Goal: Information Seeking & Learning: Learn about a topic

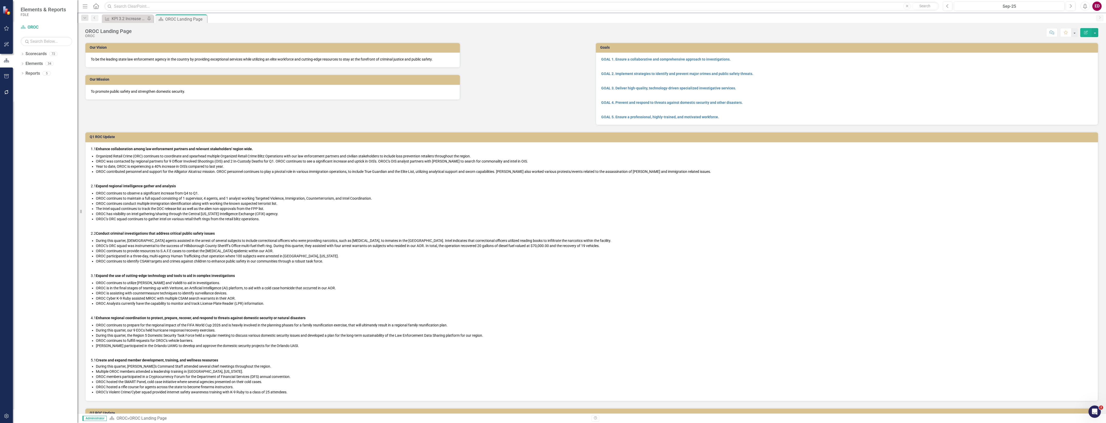
click at [20, 54] on div "Dropdown Scorecards 72 Dropdown FDLE Commissioner's Initiative Team Project Das…" at bounding box center [45, 237] width 64 height 374
click at [22, 52] on div "Dropdown Scorecards 72" at bounding box center [49, 55] width 57 height 10
click at [24, 54] on icon "Dropdown" at bounding box center [23, 54] width 4 height 3
click at [7, 416] on icon "button" at bounding box center [6, 416] width 5 height 4
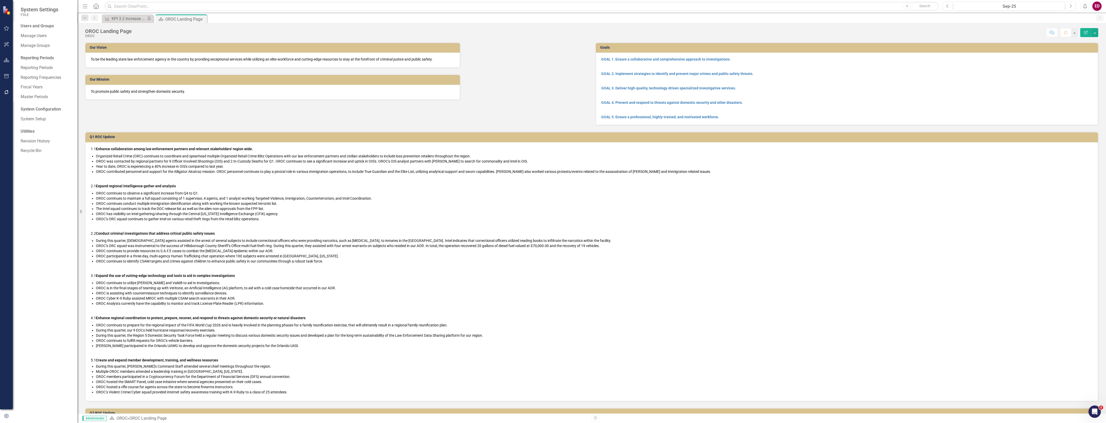
click at [302, 250] on li "OROC continues to provide resources to S.A.F.E cases to combat the [MEDICAL_DAT…" at bounding box center [594, 251] width 997 height 5
click at [30, 117] on link "System Setup" at bounding box center [47, 119] width 52 height 6
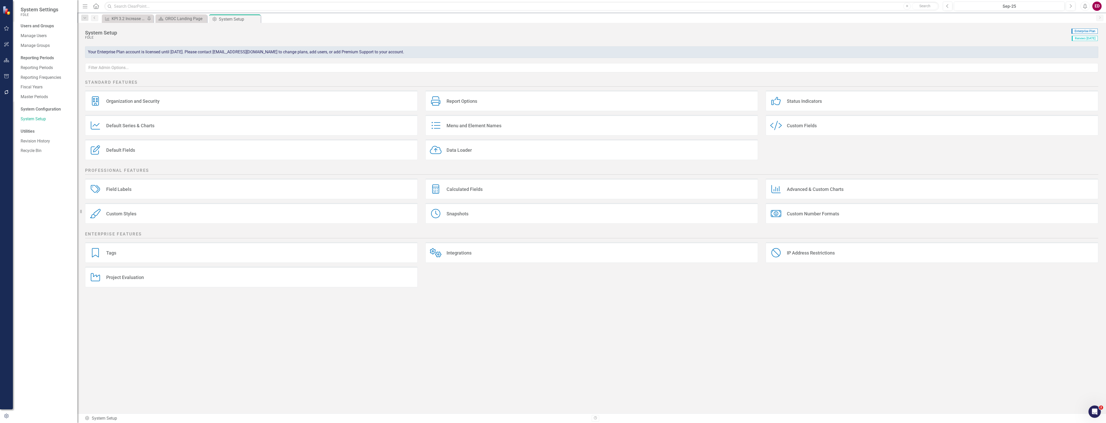
click at [794, 134] on div "Custom Style Custom Fields" at bounding box center [932, 125] width 333 height 21
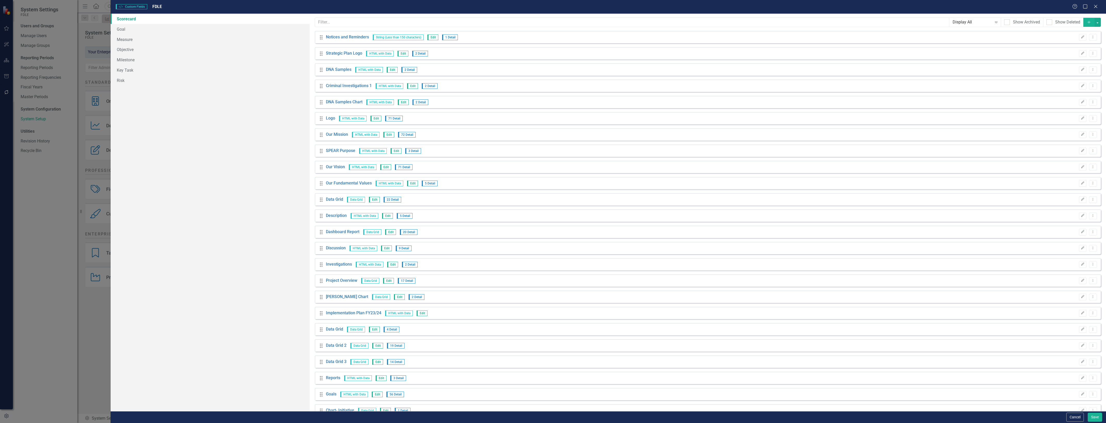
click at [1084, 20] on button "Add" at bounding box center [1088, 22] width 11 height 9
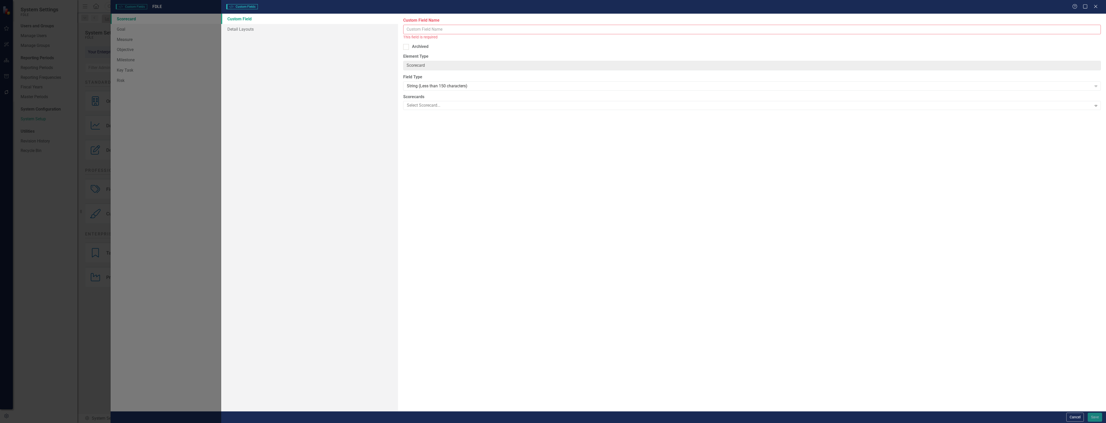
drag, startPoint x: 640, startPoint y: 39, endPoint x: 643, endPoint y: 30, distance: 9.5
click at [640, 39] on div "This field is required" at bounding box center [752, 37] width 698 height 6
click at [650, 25] on input "Custom Field Name" at bounding box center [752, 30] width 698 height 10
type input "PowerBI Dashboard"
click at [489, 83] on div "String (Less than 150 characters)" at bounding box center [749, 80] width 685 height 6
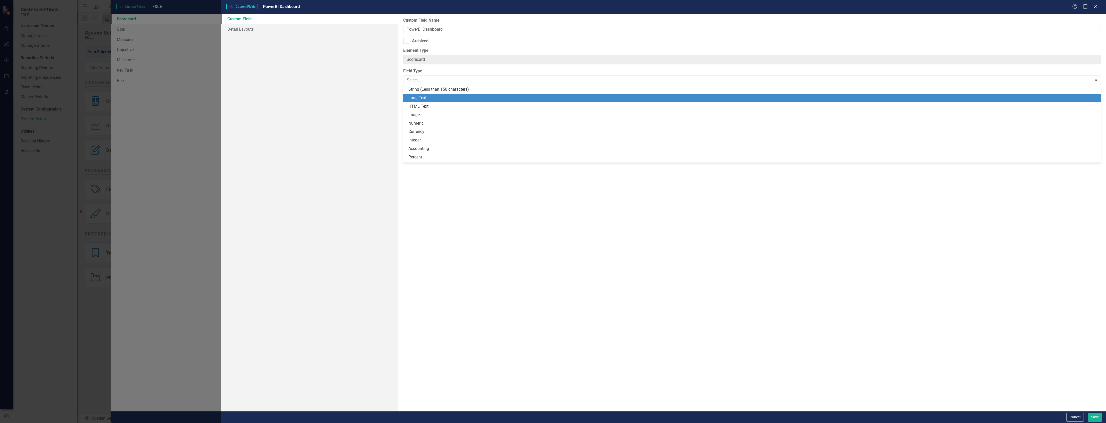
scroll to position [117, 0]
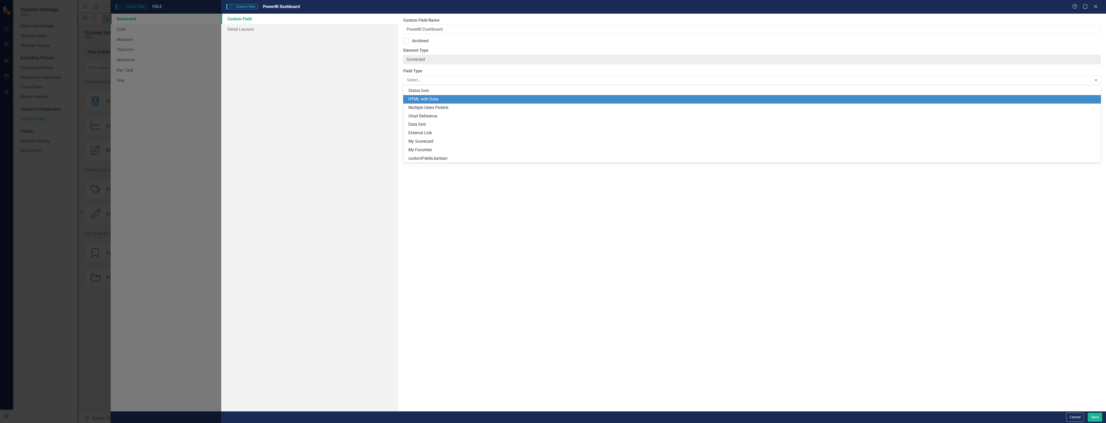
click at [496, 99] on div "HTML with Data" at bounding box center [752, 99] width 689 height 6
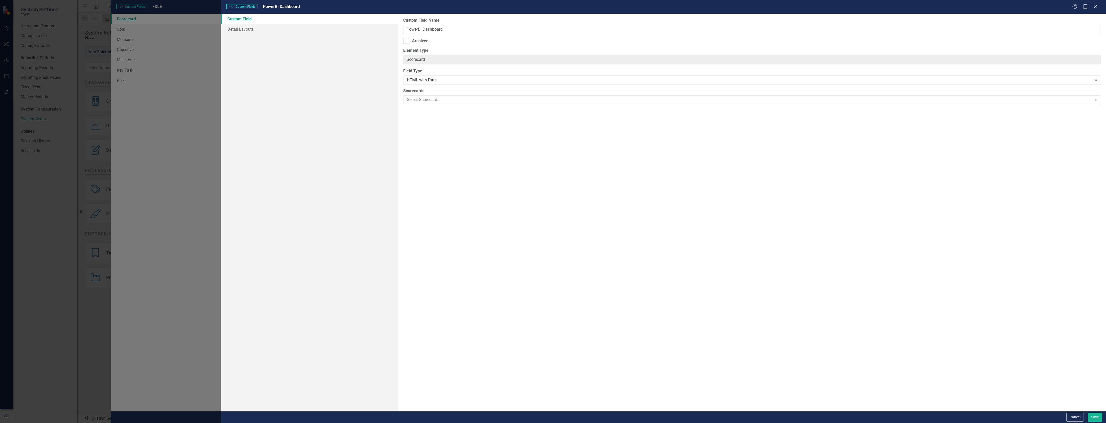
click at [280, 22] on link "Custom Field" at bounding box center [309, 19] width 177 height 10
click at [286, 26] on link "Detail Layouts" at bounding box center [309, 29] width 177 height 10
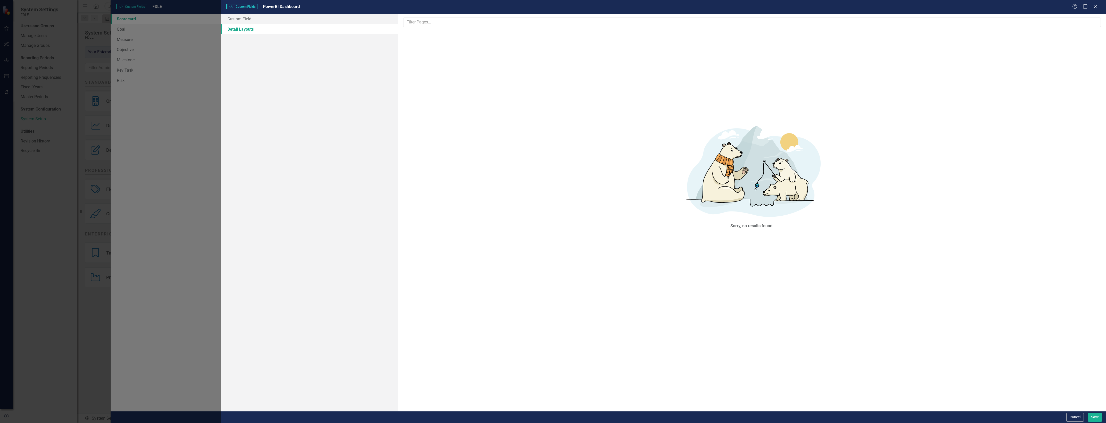
click at [1092, 423] on html "System Settings FDLE Users and Groups Manage Users Manage Groups Reporting Peri…" at bounding box center [553, 211] width 1106 height 423
click at [1093, 418] on button "Save" at bounding box center [1095, 417] width 14 height 9
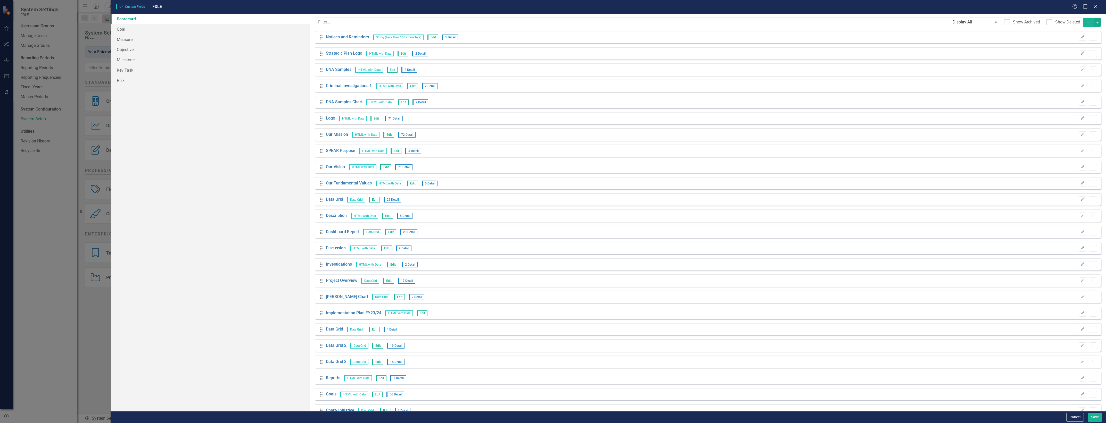
click at [1097, 412] on div "Cancel Save" at bounding box center [609, 418] width 996 height 12
click at [1098, 419] on button "Save" at bounding box center [1095, 417] width 14 height 9
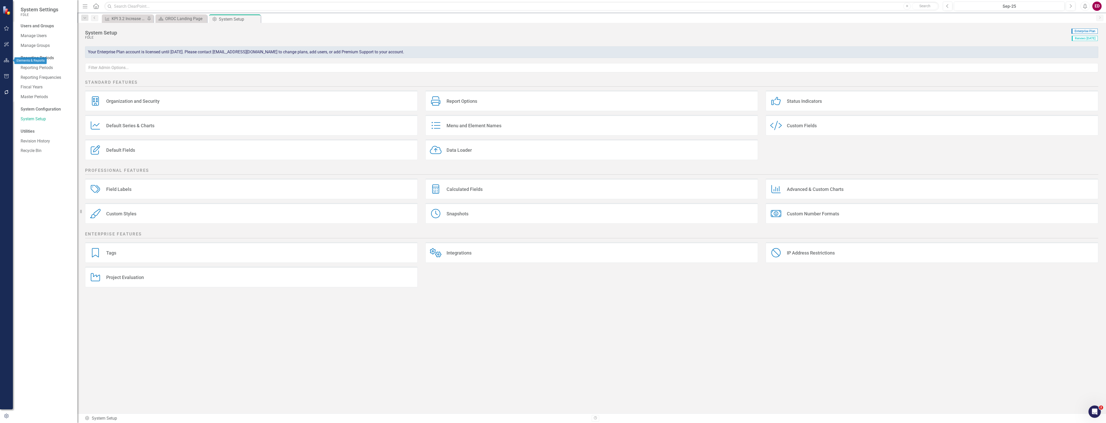
click at [5, 59] on icon "button" at bounding box center [6, 60] width 5 height 4
click at [18, 66] on div "Dropdown Scorecards 72 Dropdown FDLE Commissioner's Initiative Team Project Das…" at bounding box center [45, 237] width 64 height 374
click at [25, 66] on div "Dropdown Elements 34" at bounding box center [49, 65] width 57 height 10
click at [22, 64] on icon "Dropdown" at bounding box center [23, 64] width 4 height 3
click at [25, 92] on icon "Dropdown" at bounding box center [25, 93] width 4 height 3
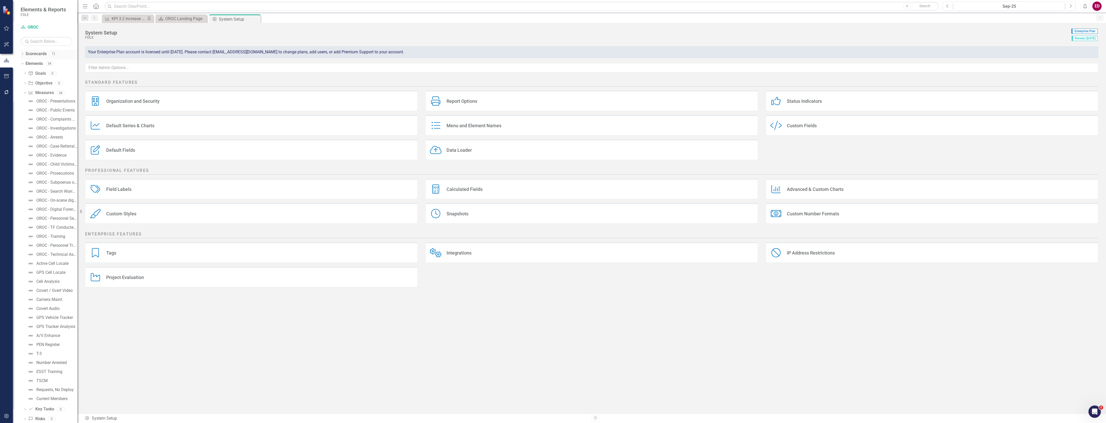
click at [24, 53] on icon "Dropdown" at bounding box center [23, 54] width 4 height 3
click at [26, 91] on div "Dropdown" at bounding box center [25, 93] width 4 height 4
click at [28, 110] on div "Dropdown" at bounding box center [30, 112] width 4 height 4
click at [36, 133] on icon "Dropdown" at bounding box center [36, 131] width 4 height 3
click at [46, 134] on link "Investigations" at bounding box center [58, 132] width 39 height 6
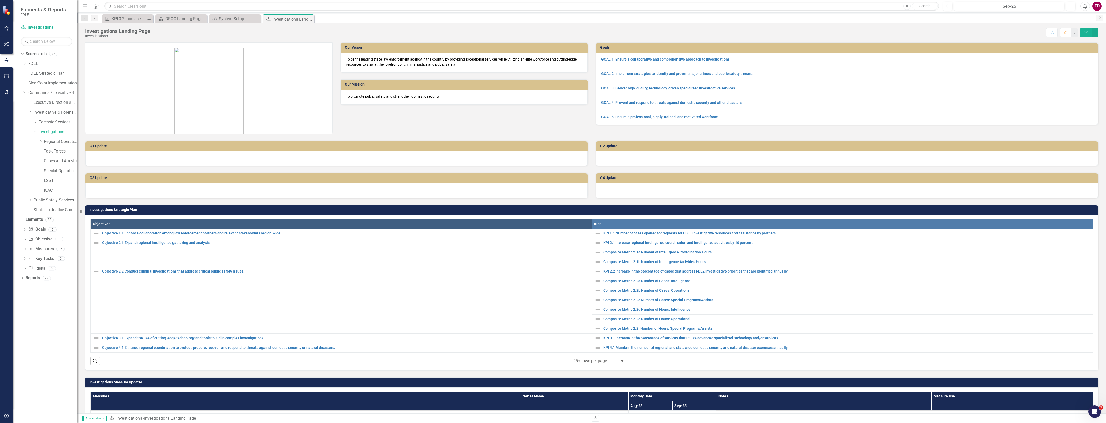
click at [23, 63] on div "Dropdown Scorecards 72 Dropdown FDLE Commissioner's Initiative Team Project Das…" at bounding box center [49, 133] width 57 height 166
click at [26, 64] on icon "Dropdown" at bounding box center [25, 63] width 4 height 3
click at [26, 64] on icon "Dropdown" at bounding box center [24, 63] width 3 height 4
click at [22, 54] on icon "Dropdown" at bounding box center [21, 54] width 3 height 4
click at [22, 54] on icon "Dropdown" at bounding box center [23, 54] width 4 height 3
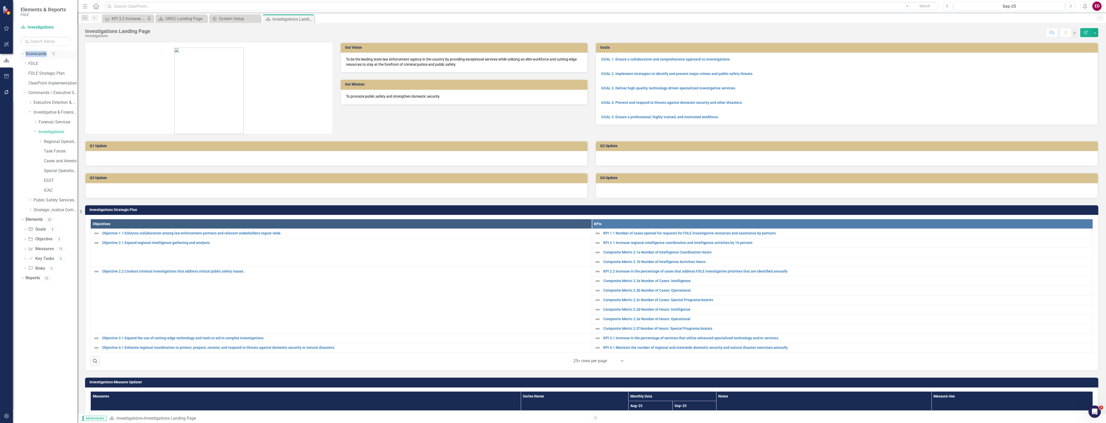
click at [22, 54] on icon "Dropdown" at bounding box center [21, 54] width 3 height 4
click at [22, 54] on icon "Dropdown" at bounding box center [23, 54] width 4 height 3
click at [22, 54] on icon "Dropdown" at bounding box center [21, 54] width 3 height 4
click at [48, 57] on div "Scorecards 72" at bounding box center [52, 55] width 52 height 10
click at [41, 54] on link "Scorecards" at bounding box center [36, 54] width 21 height 6
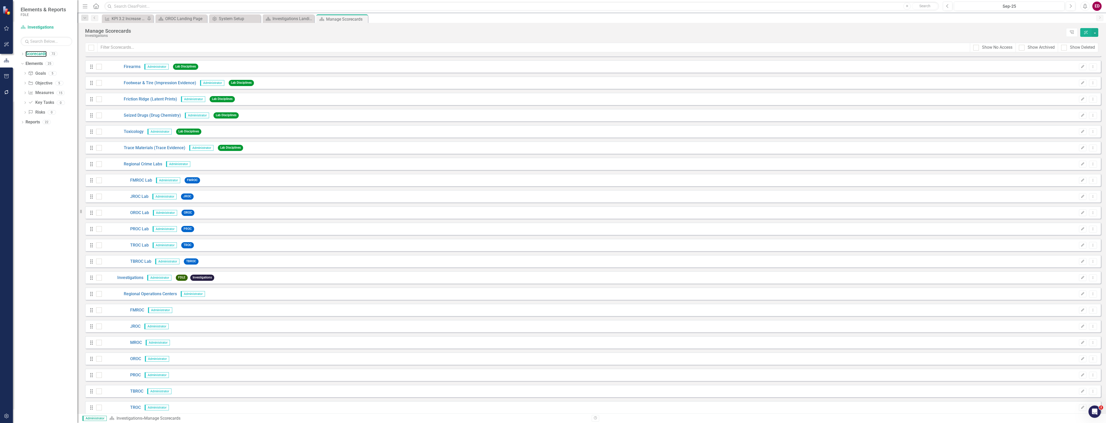
scroll to position [774, 0]
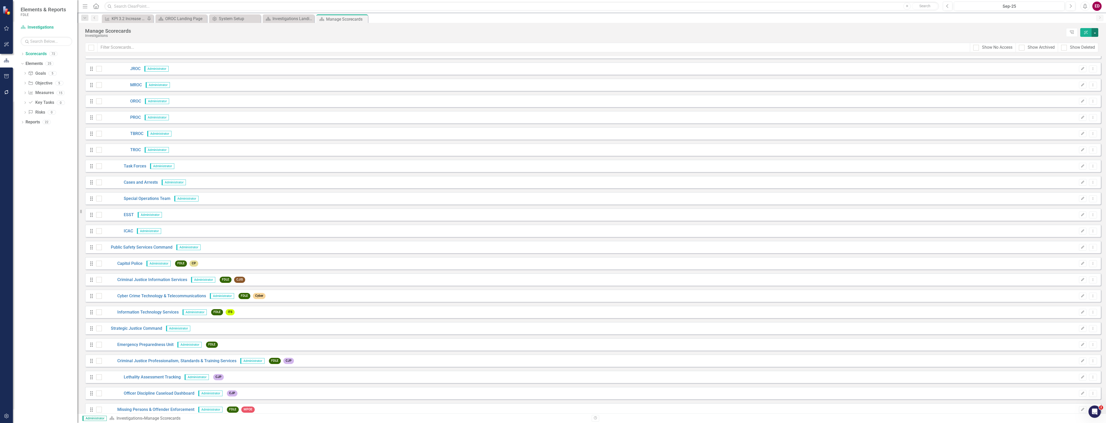
click at [1096, 35] on button "button" at bounding box center [1095, 32] width 7 height 9
click at [1085, 49] on link "Add Add Scorecard" at bounding box center [1071, 53] width 53 height 10
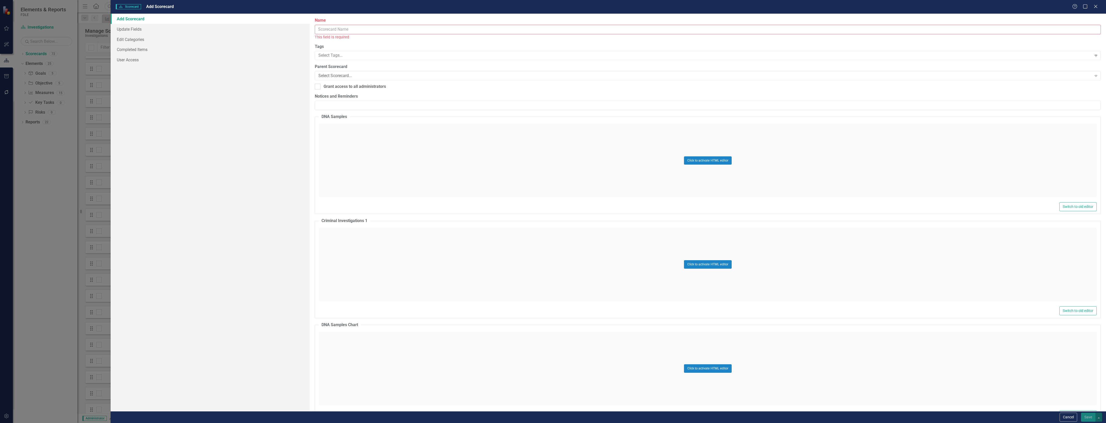
click at [376, 28] on input "Name" at bounding box center [708, 30] width 786 height 10
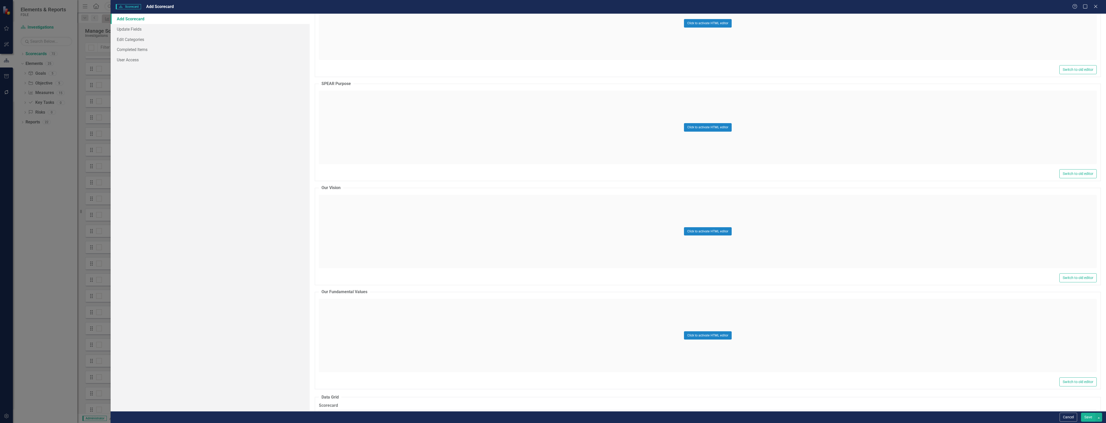
scroll to position [806, 0]
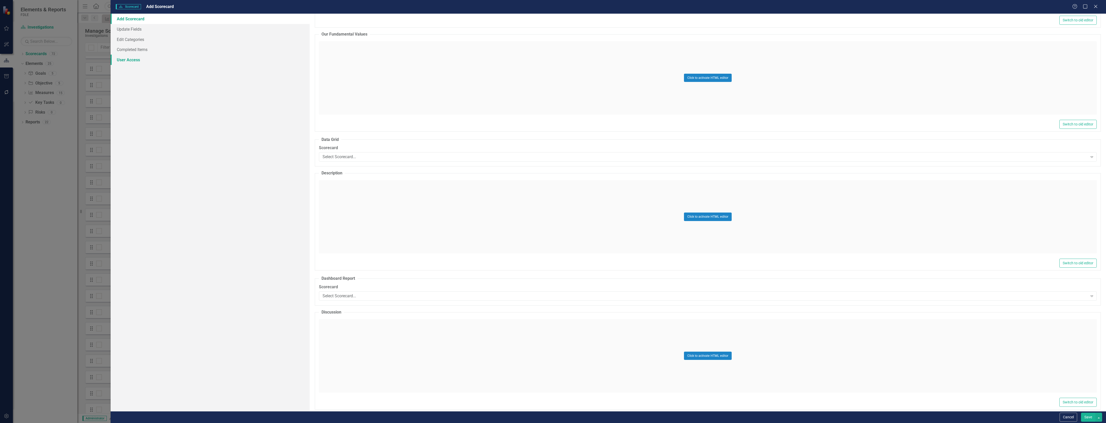
type input "PowerBI test"
click at [223, 57] on link "User Access" at bounding box center [210, 60] width 199 height 10
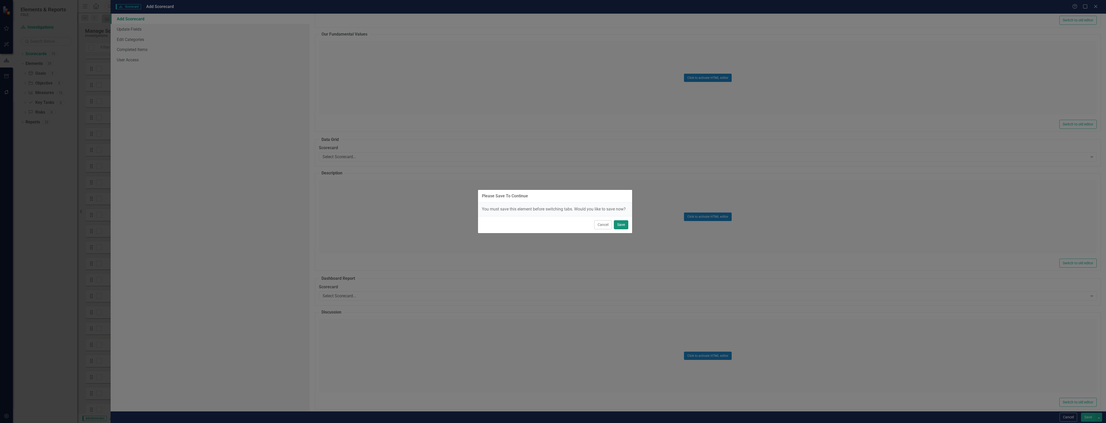
click at [623, 226] on button "Save" at bounding box center [621, 224] width 14 height 9
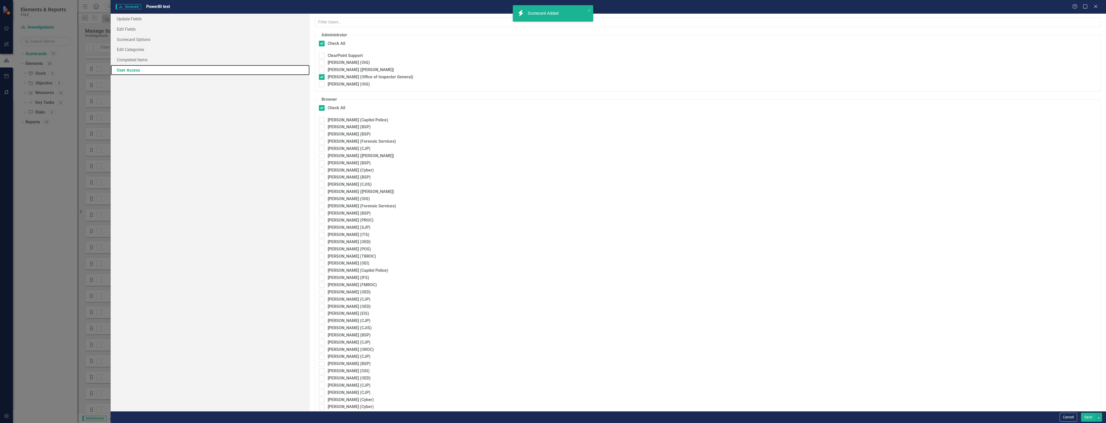
checkbox input "false"
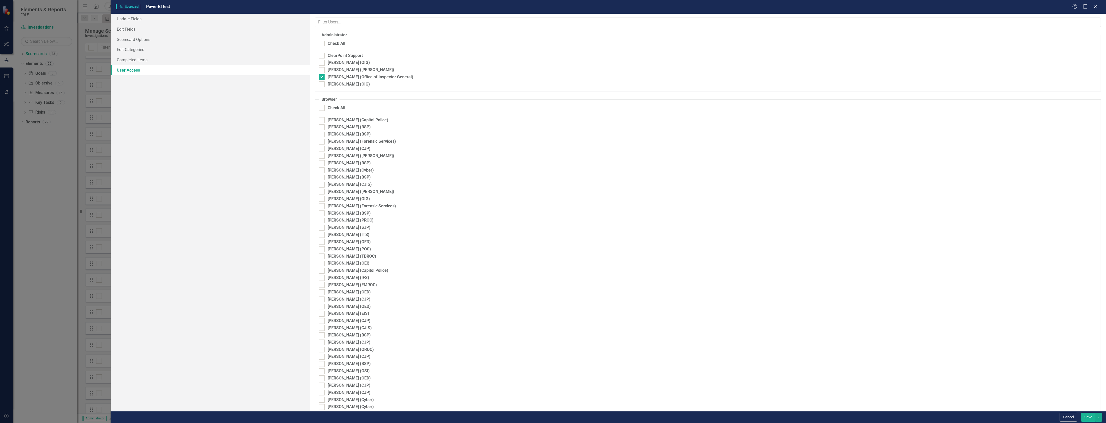
click at [1090, 413] on button "Save" at bounding box center [1088, 417] width 14 height 9
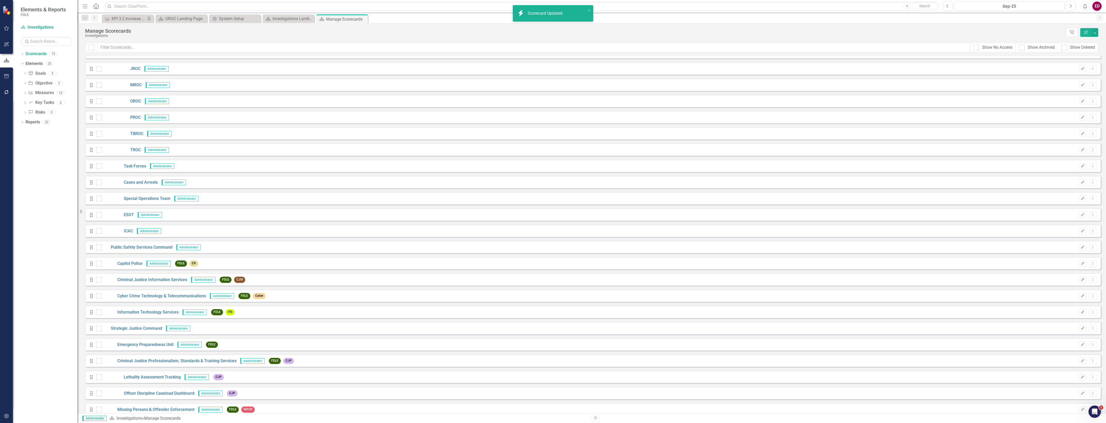
click at [20, 54] on div "Dropdown Scorecards 73 Dropdown FDLE Commissioner's Initiative Team Project Das…" at bounding box center [45, 237] width 64 height 374
click at [22, 54] on icon "Dropdown" at bounding box center [23, 54] width 4 height 3
click at [43, 100] on link "PowerBI test" at bounding box center [52, 103] width 49 height 6
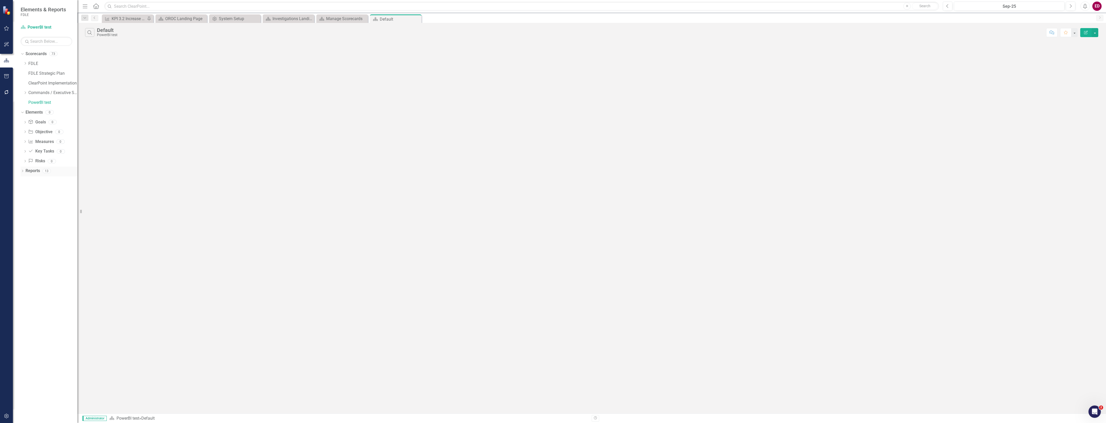
click at [22, 171] on icon "Dropdown" at bounding box center [23, 171] width 4 height 3
click at [1086, 28] on button "Edit Report" at bounding box center [1085, 32] width 11 height 9
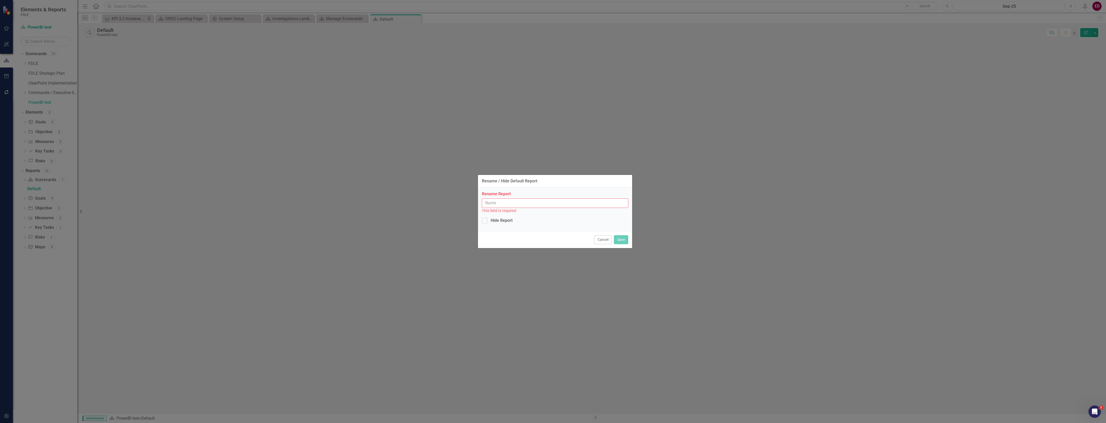
click at [590, 241] on div "Cancel Save" at bounding box center [555, 239] width 154 height 17
click at [605, 239] on button "Cancel" at bounding box center [603, 239] width 18 height 9
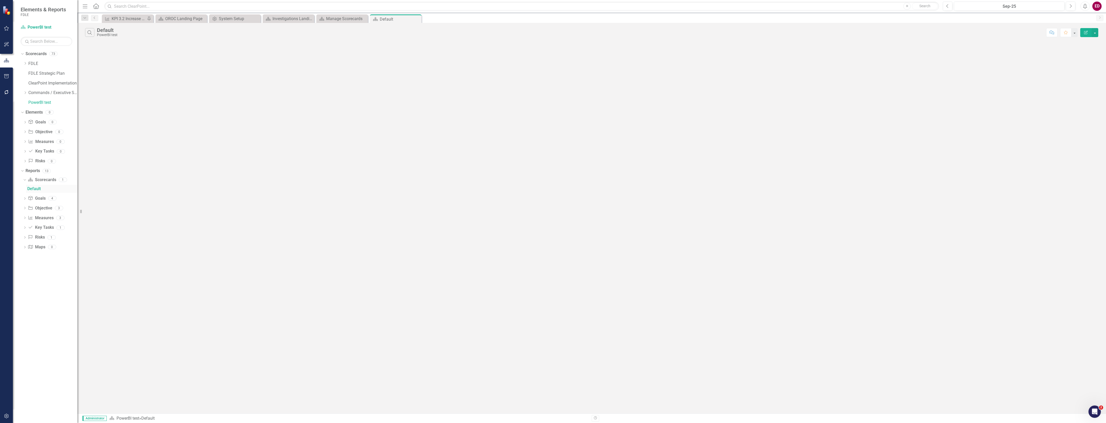
click at [31, 191] on div "Default" at bounding box center [52, 189] width 50 height 5
click at [1091, 32] on button "Edit Report" at bounding box center [1085, 32] width 11 height 9
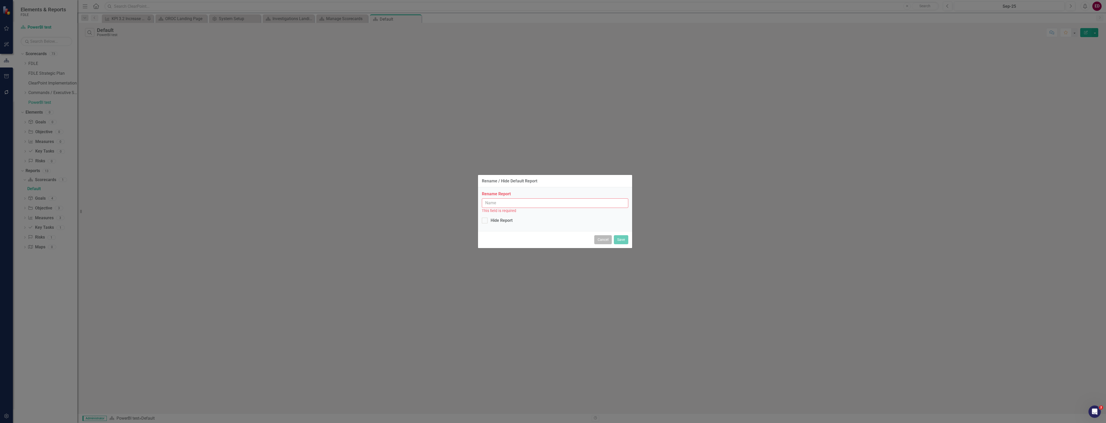
click at [594, 237] on button "Cancel" at bounding box center [603, 239] width 18 height 9
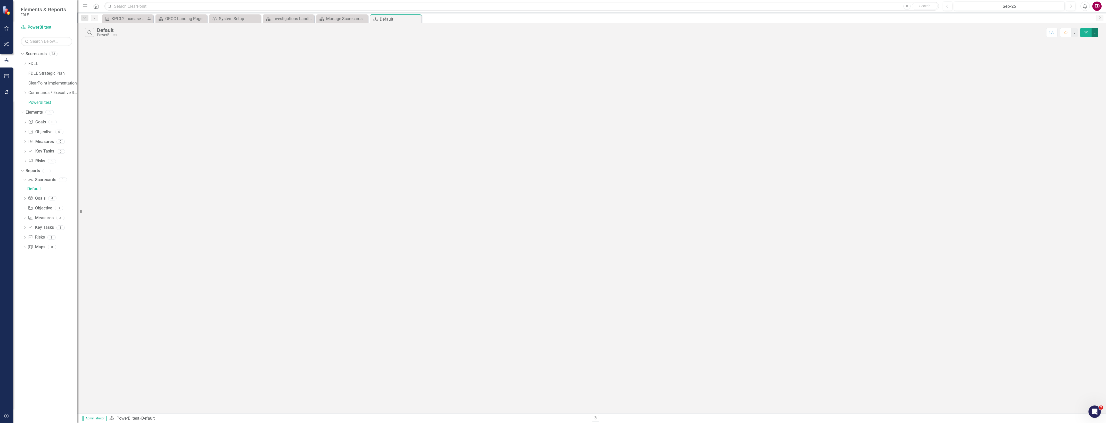
click at [1098, 32] on button "button" at bounding box center [1095, 32] width 7 height 9
click at [37, 184] on div "Scorecard Scorecards" at bounding box center [42, 180] width 28 height 9
click at [46, 177] on div "Scorecard Scorecards" at bounding box center [42, 180] width 28 height 9
click at [49, 179] on link "Scorecard Scorecards" at bounding box center [42, 180] width 28 height 6
click at [1086, 31] on icon "button" at bounding box center [1085, 32] width 3 height 3
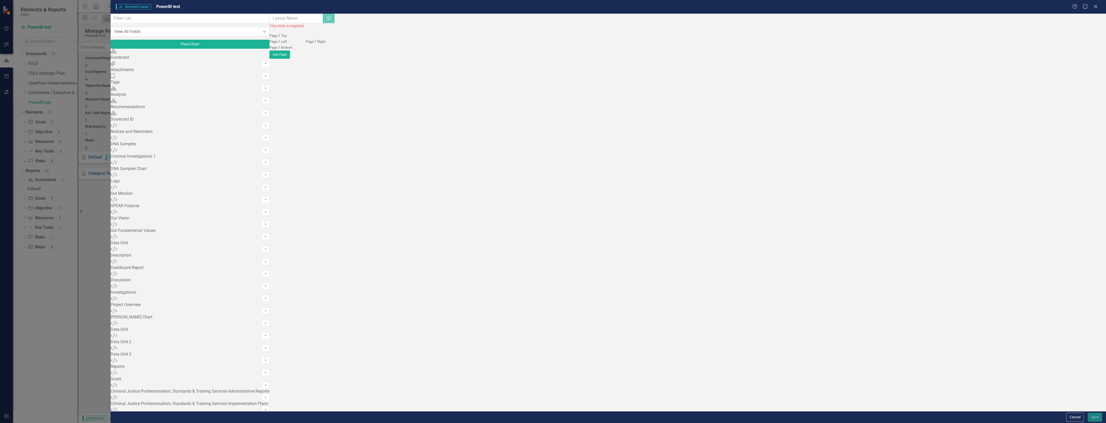
click at [269, 29] on div "View All Fields Expand Place Chart" at bounding box center [190, 31] width 159 height 35
click at [269, 23] on input "text" at bounding box center [190, 19] width 159 height 10
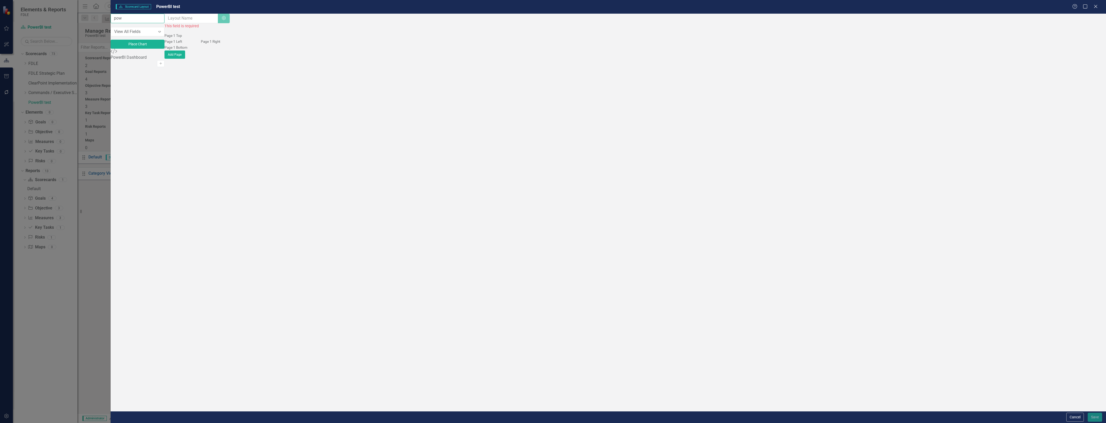
type input "pow"
click at [164, 59] on div "Custom PowerBI Dashboard Add" at bounding box center [138, 55] width 54 height 12
click at [163, 63] on icon "Add" at bounding box center [161, 63] width 4 height 3
click at [219, 23] on input "text" at bounding box center [192, 19] width 54 height 10
type input "Test"
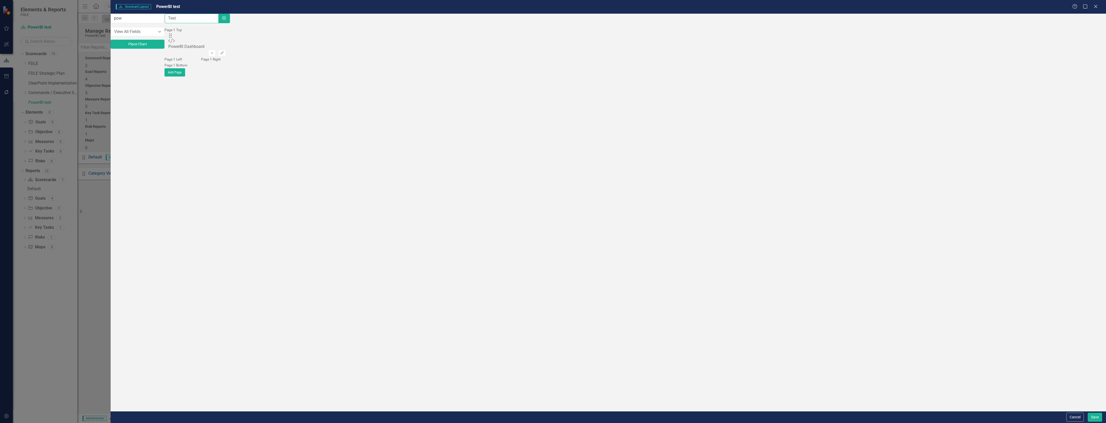
click at [1088, 413] on button "Save" at bounding box center [1095, 417] width 14 height 9
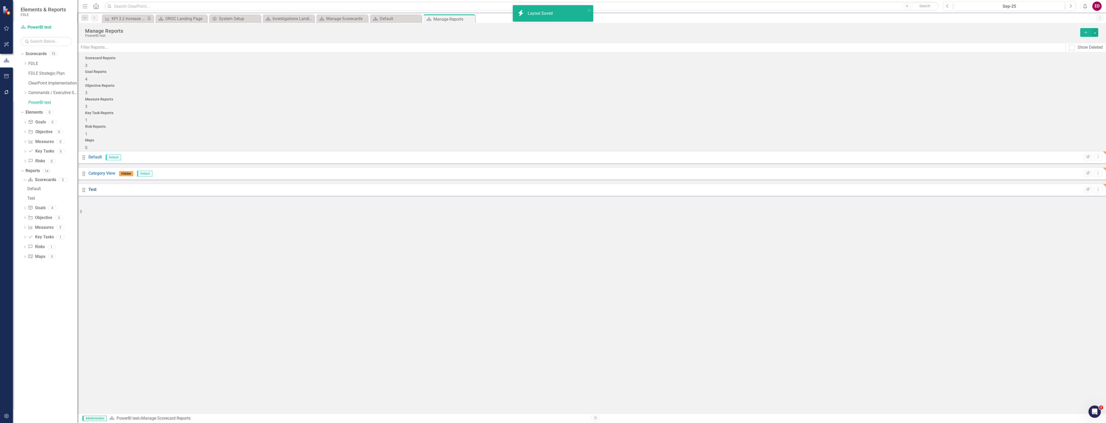
click at [96, 187] on link "Test" at bounding box center [92, 189] width 8 height 5
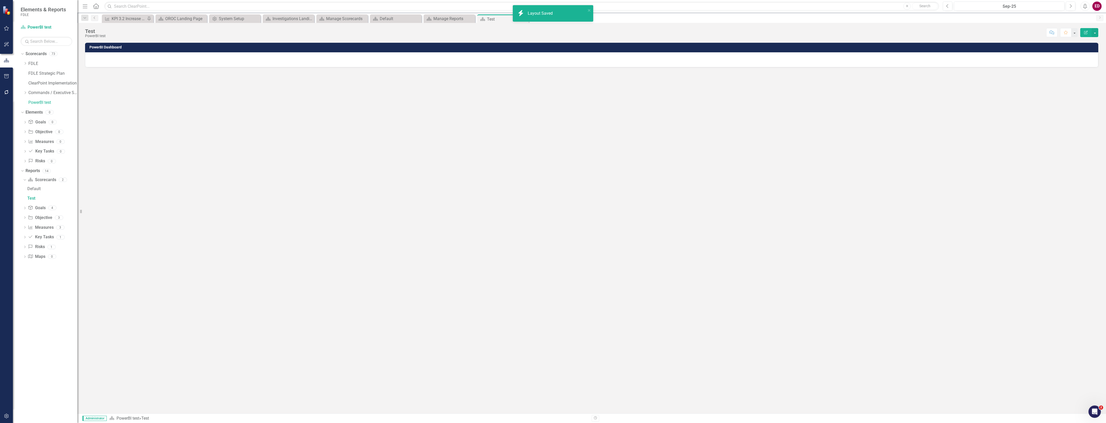
click at [240, 49] on h3 "PowerBI Dashboard" at bounding box center [592, 47] width 1006 height 4
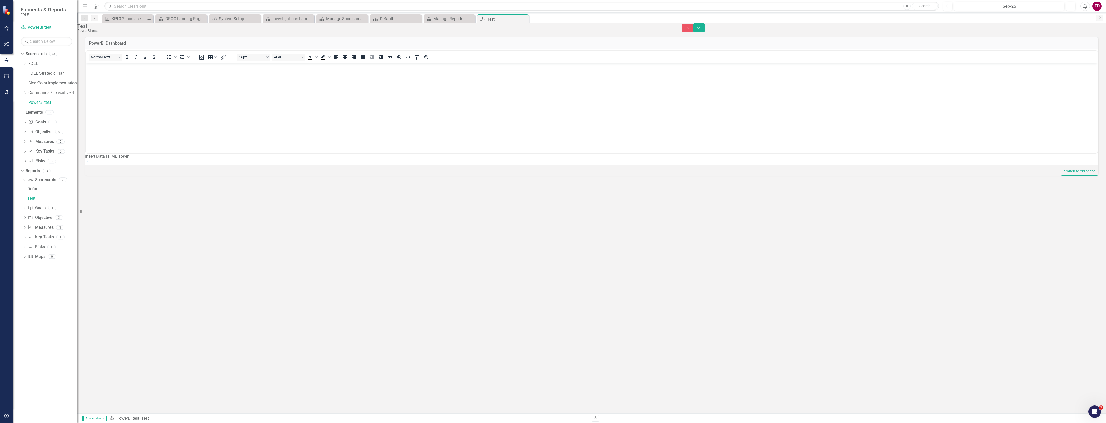
click at [410, 62] on div "16px Arial To open the popup, press Shift+Enter To open the popup, press Shift+…" at bounding box center [314, 57] width 240 height 10
click at [413, 61] on button "HTML Editor" at bounding box center [408, 57] width 9 height 7
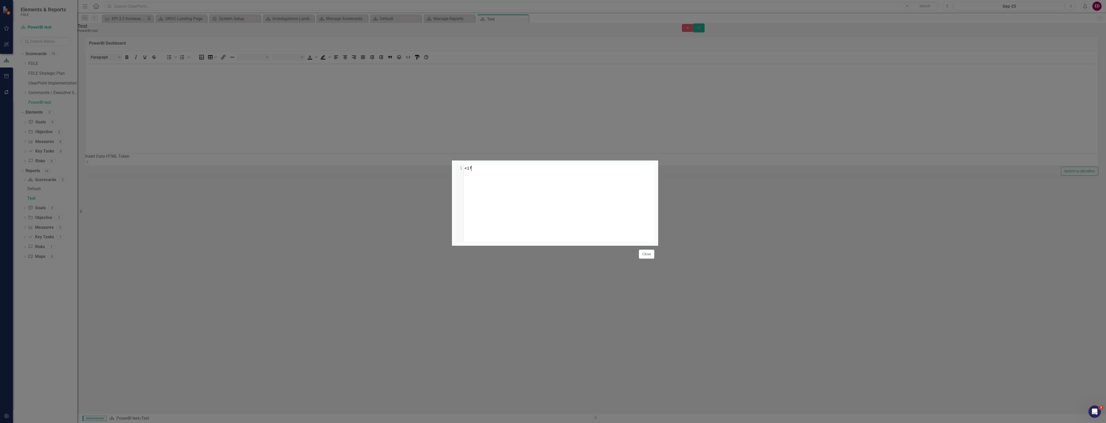
scroll to position [2, 11]
type textarea "<ifra"
type textarea "anm"
type textarea "me stc"
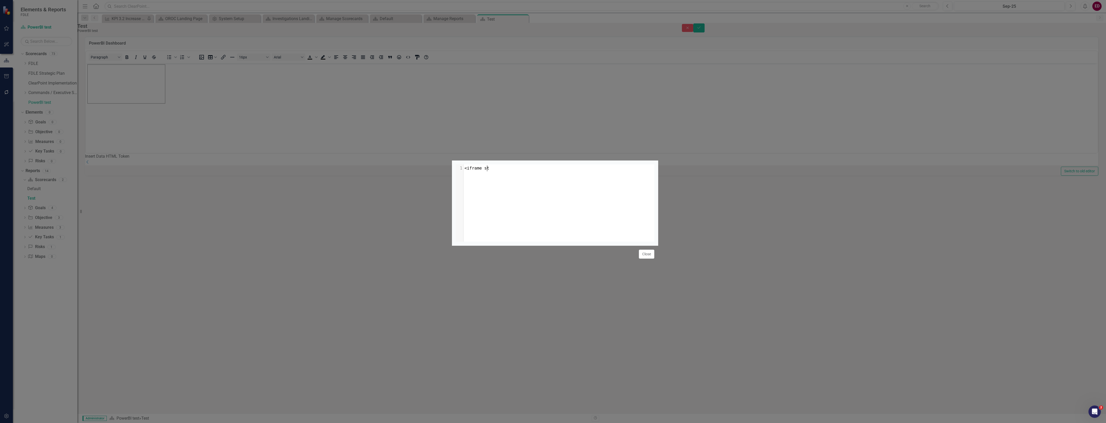
type textarea "t"
type textarea "rc="">"
click at [541, 166] on pre "<iframe src="">" at bounding box center [561, 169] width 195 height 6
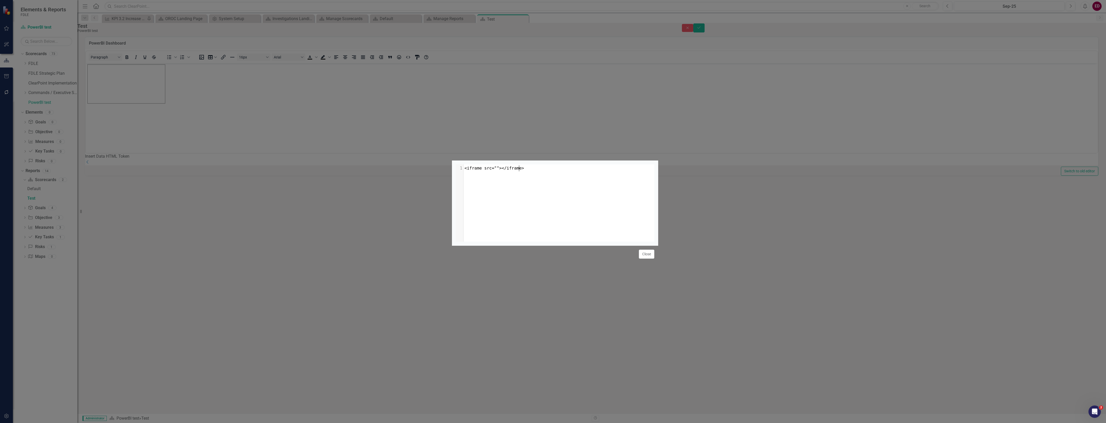
drag, startPoint x: 538, startPoint y: 91, endPoint x: 345, endPoint y: 83, distance: 193.5
click at [345, 83] on div "</iframe> ​ x 1 <iframe src=""></iframe> Close" at bounding box center [553, 211] width 1106 height 423
type textarea "<iframe src=""></iframe>"
click at [510, 166] on span "<iframe title="case_and_hour_breakdown" width="600" height="373.5" src="[URL][D…" at bounding box center [560, 171] width 191 height 11
type textarea "Cawe"
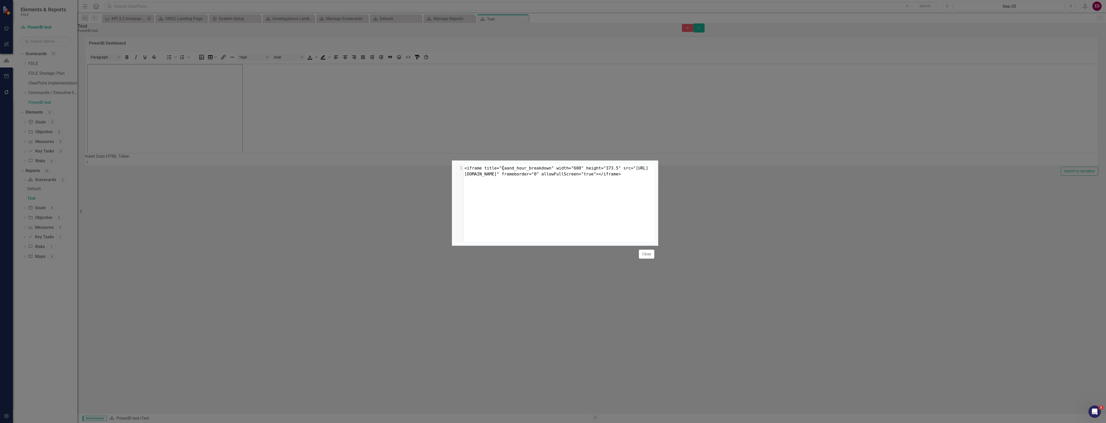
scroll to position [2, 9]
type textarea "se"
click at [528, 164] on div "x 1 <iframe title="Case and hour breakdown" width="600" height="373.5" src="[UR…" at bounding box center [561, 209] width 211 height 90
click at [652, 263] on div "Close" at bounding box center [555, 254] width 206 height 17
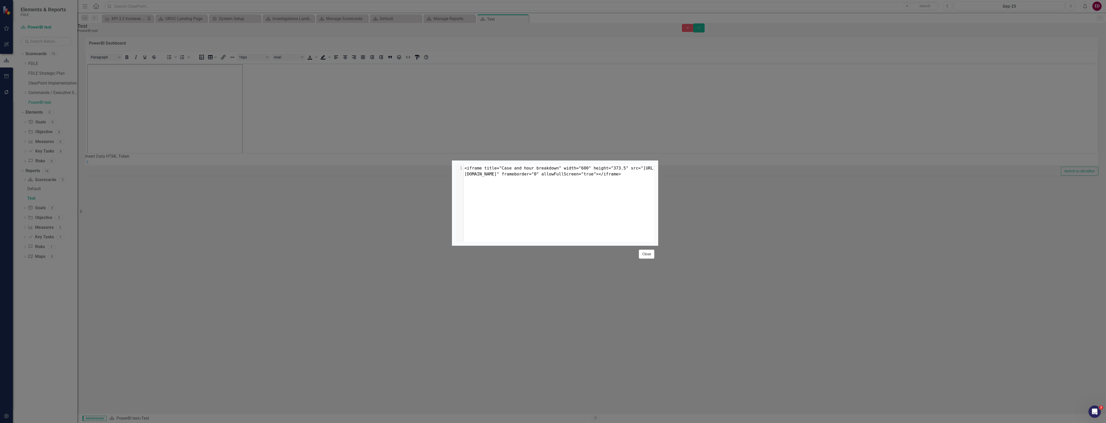
click at [646, 259] on button "Close" at bounding box center [646, 254] width 15 height 9
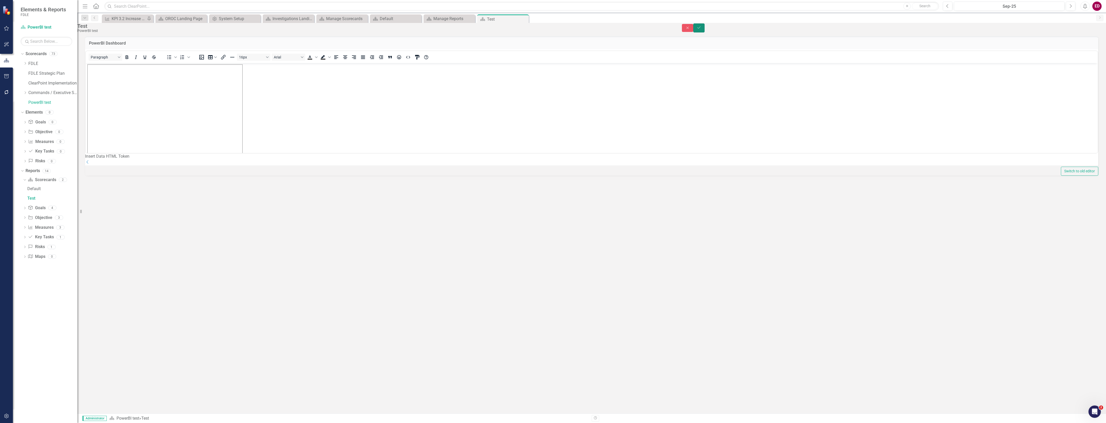
click at [705, 32] on button "Save" at bounding box center [698, 27] width 11 height 9
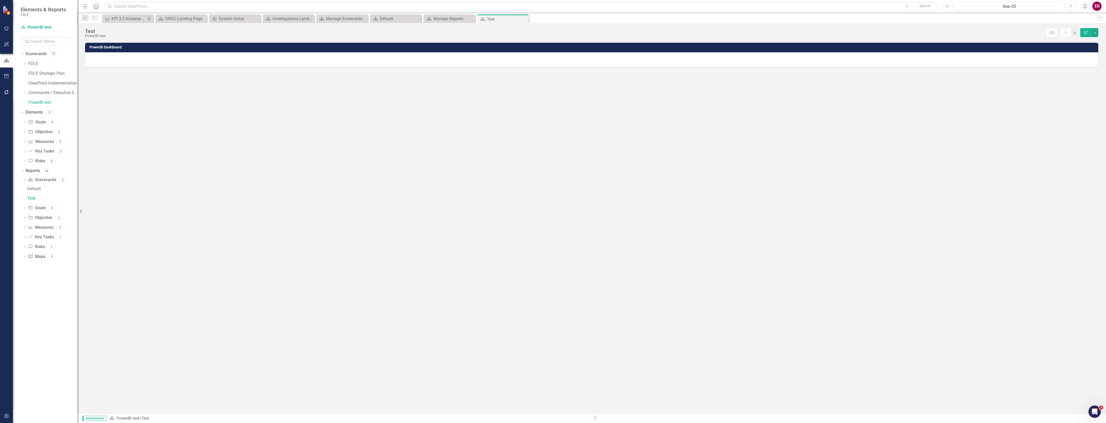
click at [603, 62] on div at bounding box center [591, 59] width 1013 height 15
click at [603, 61] on div at bounding box center [591, 59] width 1013 height 15
click at [414, 61] on div at bounding box center [591, 59] width 1013 height 15
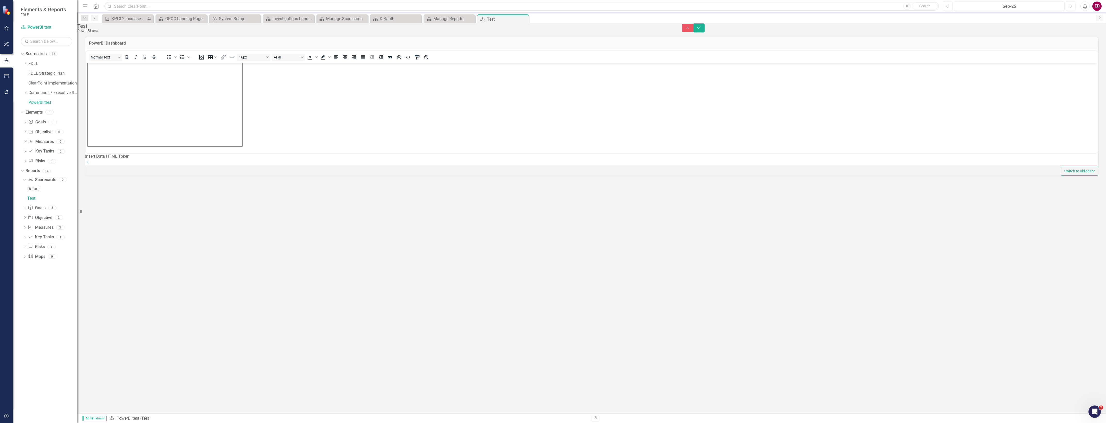
scroll to position [0, 0]
click at [1105, 409] on div "PowerBI Dashboard <p><iframe title="Case and hour breakdown" src="[URL][DOMAIN_…" at bounding box center [591, 225] width 1029 height 377
click at [1095, 409] on icon "Open Intercom Messenger" at bounding box center [1094, 411] width 9 height 9
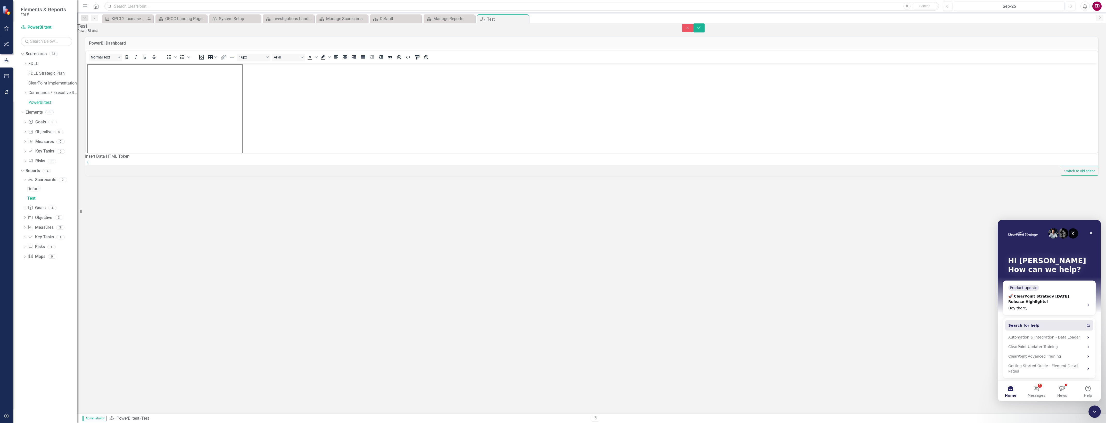
click at [1043, 326] on button "Search for help" at bounding box center [1049, 325] width 88 height 10
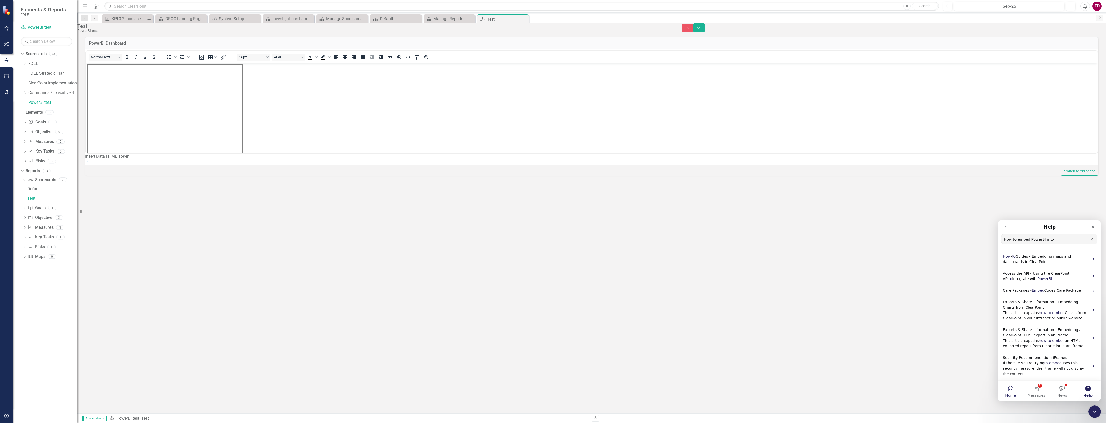
type input "How to embed PowerBI into"
click at [1015, 393] on button "Home" at bounding box center [1011, 391] width 26 height 21
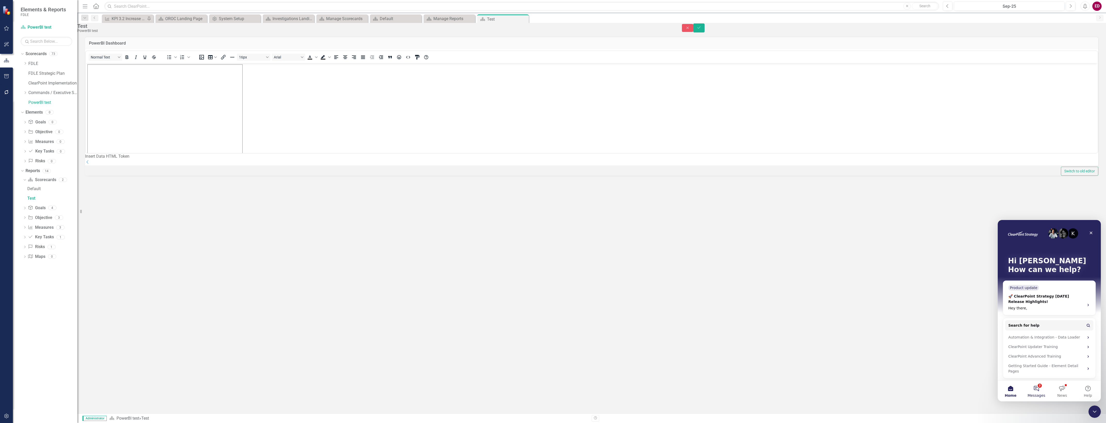
click at [1041, 399] on button "2 Messages" at bounding box center [1037, 391] width 26 height 21
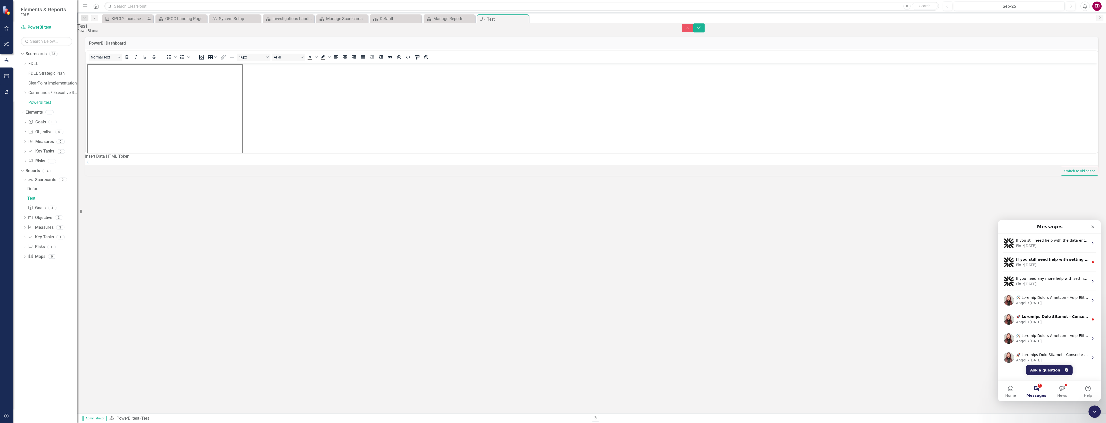
scroll to position [7, 0]
click at [1042, 370] on button "Ask a question" at bounding box center [1049, 370] width 47 height 10
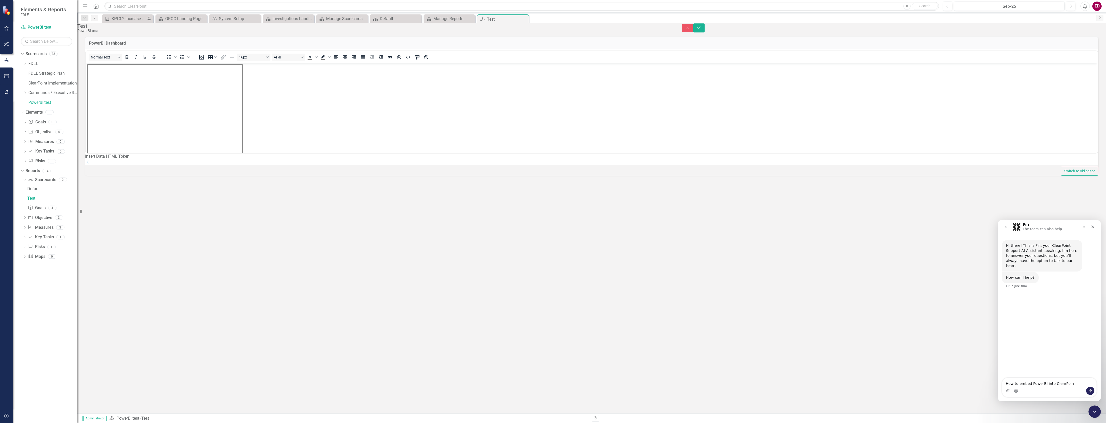
type textarea "How to embed PowerBI into ClearPoint"
drag, startPoint x: 1085, startPoint y: 30, endPoint x: 1088, endPoint y: 31, distance: 2.7
click at [1085, 31] on div "Close Save" at bounding box center [894, 27] width 424 height 9
click at [705, 31] on button "Save" at bounding box center [698, 27] width 11 height 9
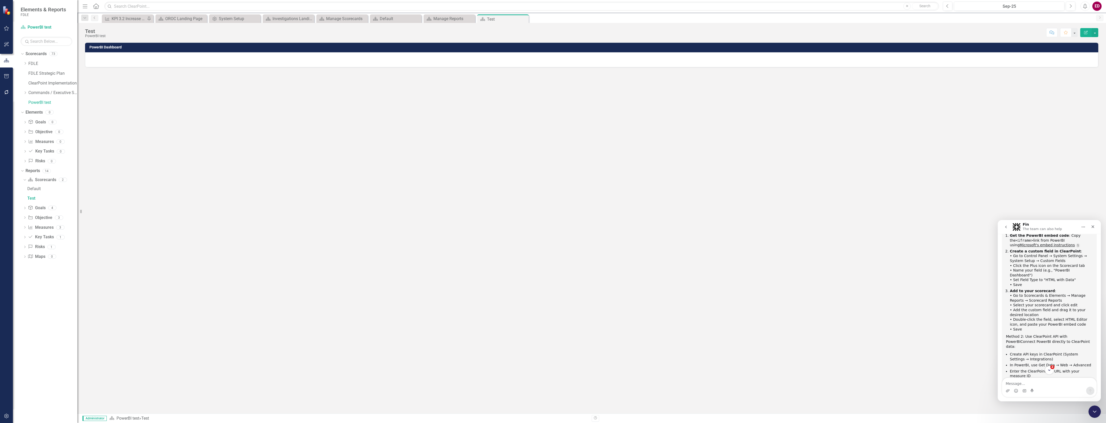
scroll to position [124, 0]
drag, startPoint x: 1065, startPoint y: 310, endPoint x: 1023, endPoint y: 304, distance: 43.0
click at [1023, 311] on div "Method 2: Use ClearPoint API with PowerBI Connect PowerBI directly to ClearPoin…" at bounding box center [1049, 318] width 87 height 15
click at [1028, 384] on textarea "Message…" at bounding box center [1049, 382] width 94 height 9
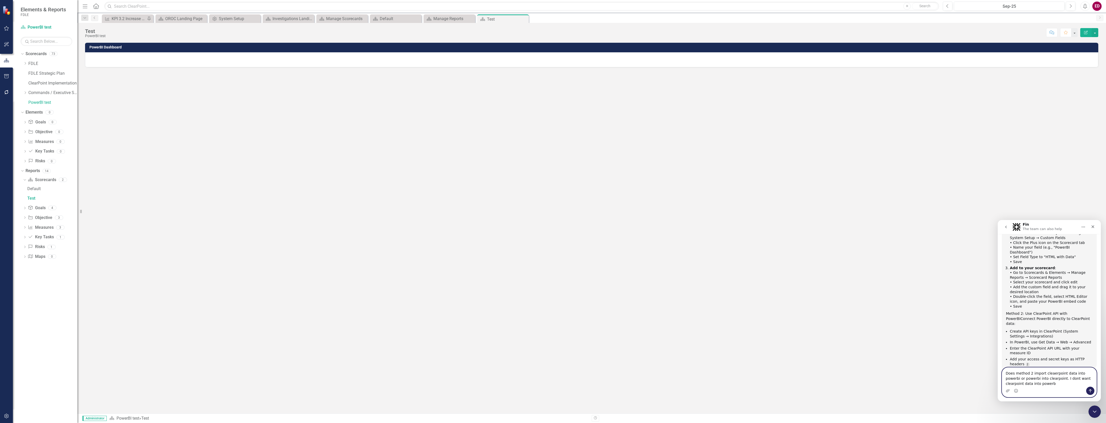
type textarea "Does method 2 import cleaerpoint data into powerbi or powerbi into clearpoint. …"
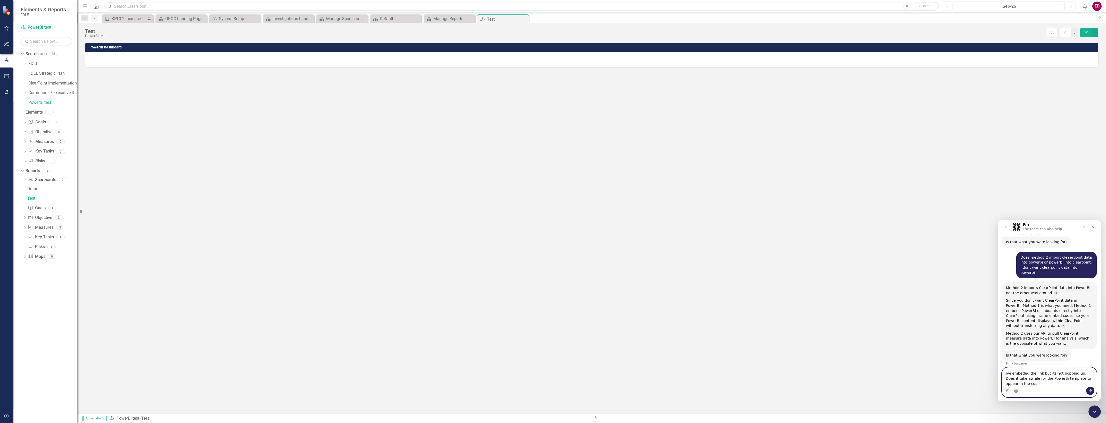
scroll to position [254, 0]
type textarea "Ive embeded the link but its not popping up. Does it take awhile for the PowerB…"
click at [1034, 56] on div at bounding box center [591, 59] width 1013 height 15
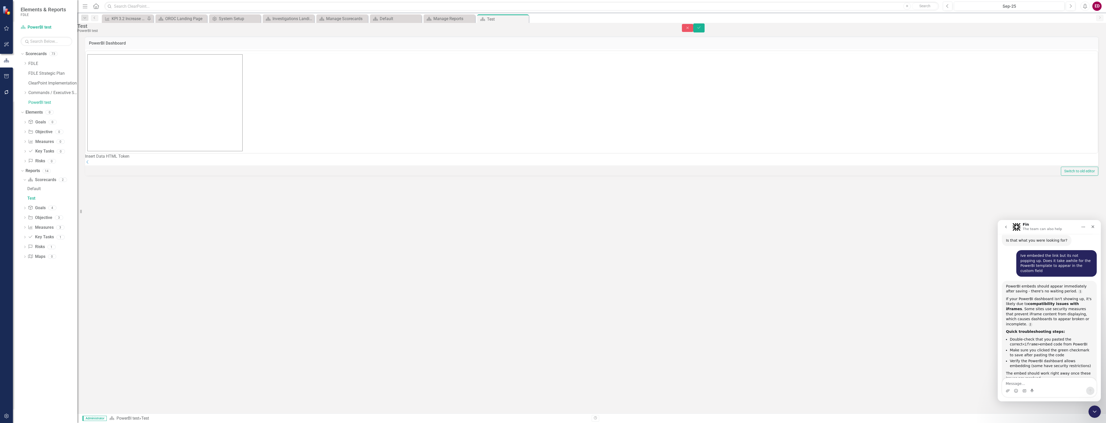
scroll to position [0, 0]
click at [411, 60] on icon "HTML Editor" at bounding box center [408, 57] width 6 height 6
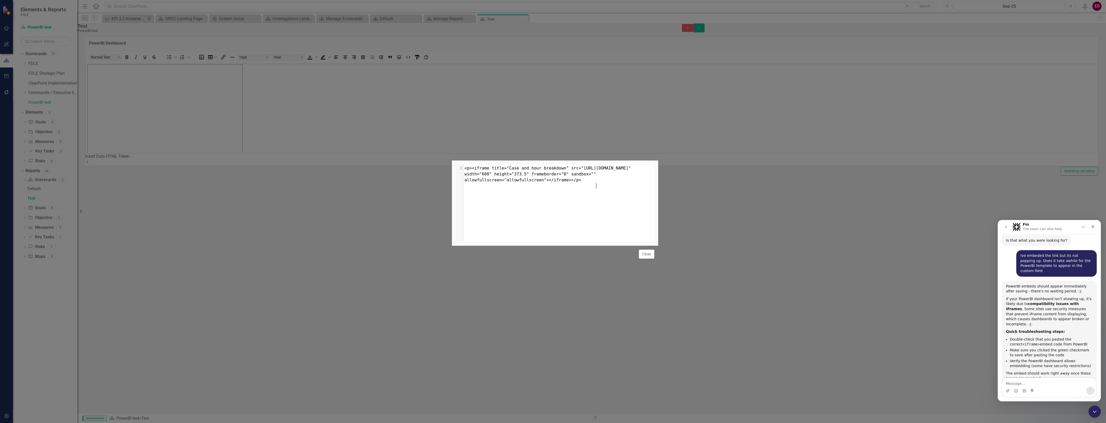
scroll to position [2, 0]
drag, startPoint x: 629, startPoint y: 160, endPoint x: 413, endPoint y: 86, distance: 228.2
click at [413, 86] on div "x 1 <p><iframe title="Case and hour breakdown" src="[URL][DOMAIN_NAME]" width="…" at bounding box center [553, 211] width 1106 height 423
click at [569, 164] on div "x 1 <iframe title="case_and_hour_breakdown" width="600" height="373.5" src="[UR…" at bounding box center [561, 209] width 211 height 90
click at [646, 259] on button "Close" at bounding box center [646, 254] width 15 height 9
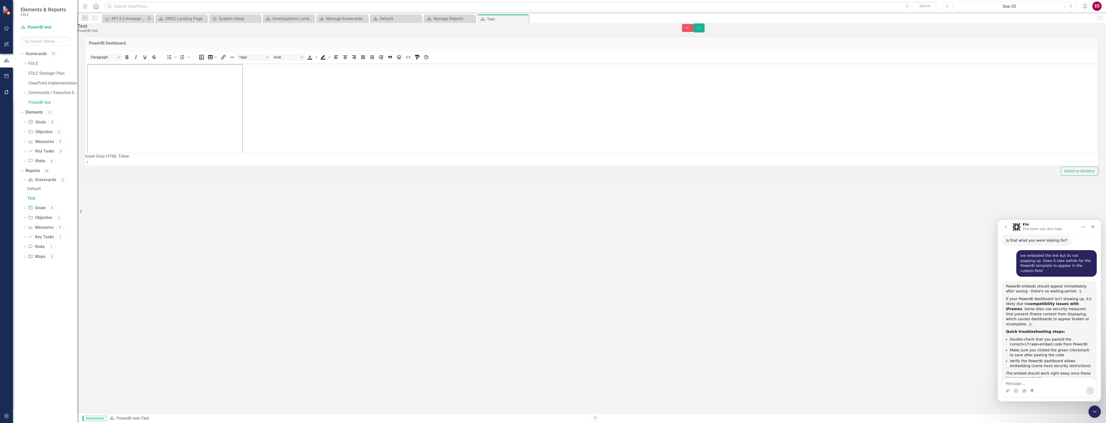
click at [245, 166] on div "Insert Data HTML Token Dropdown" at bounding box center [591, 160] width 1013 height 12
click at [705, 32] on button "Save" at bounding box center [698, 27] width 11 height 9
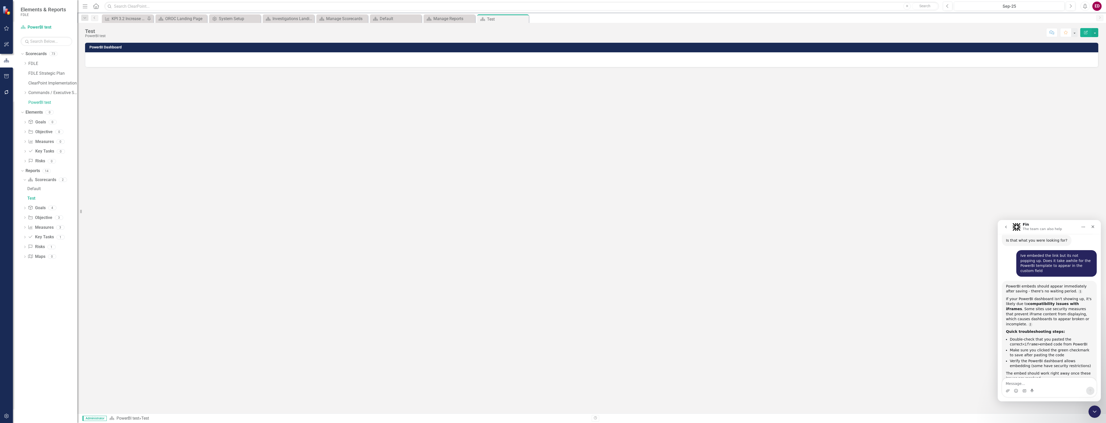
click at [1053, 53] on div at bounding box center [591, 59] width 1013 height 15
click at [1052, 52] on div at bounding box center [591, 59] width 1013 height 15
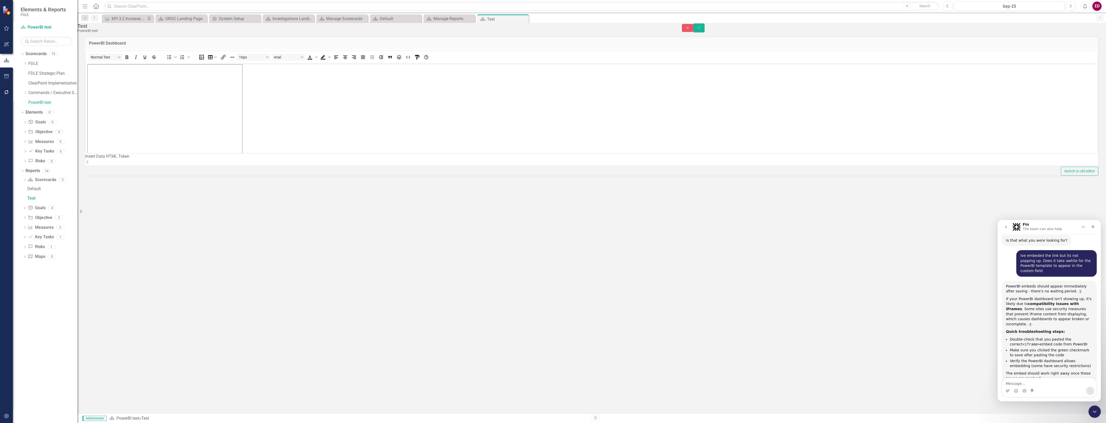
click at [170, 160] on div "Insert Data HTML Token" at bounding box center [591, 157] width 1013 height 6
click at [411, 60] on icon "HTML Editor" at bounding box center [408, 57] width 6 height 6
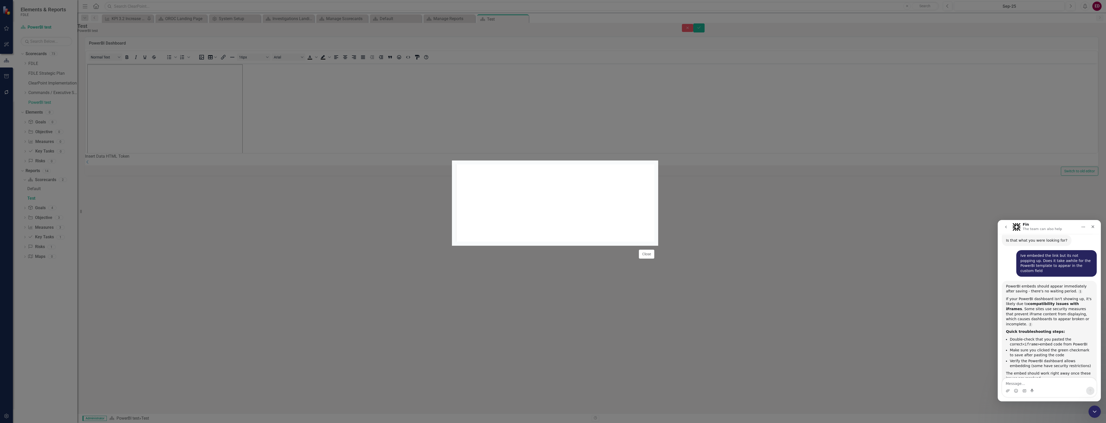
scroll to position [2, 0]
drag, startPoint x: 588, startPoint y: 113, endPoint x: 536, endPoint y: 115, distance: 52.6
click at [536, 166] on pre "<p><iframe title="case_and_hour_breakdown" src="[URL][DOMAIN_NAME]" width="600"…" at bounding box center [561, 175] width 195 height 18
drag, startPoint x: 582, startPoint y: 105, endPoint x: 585, endPoint y: 107, distance: 3.8
click at [582, 166] on span "<p><iframe title="case_and_hour_breakdown" src="[URL][DOMAIN_NAME]" width="600"…" at bounding box center [549, 174] width 169 height 17
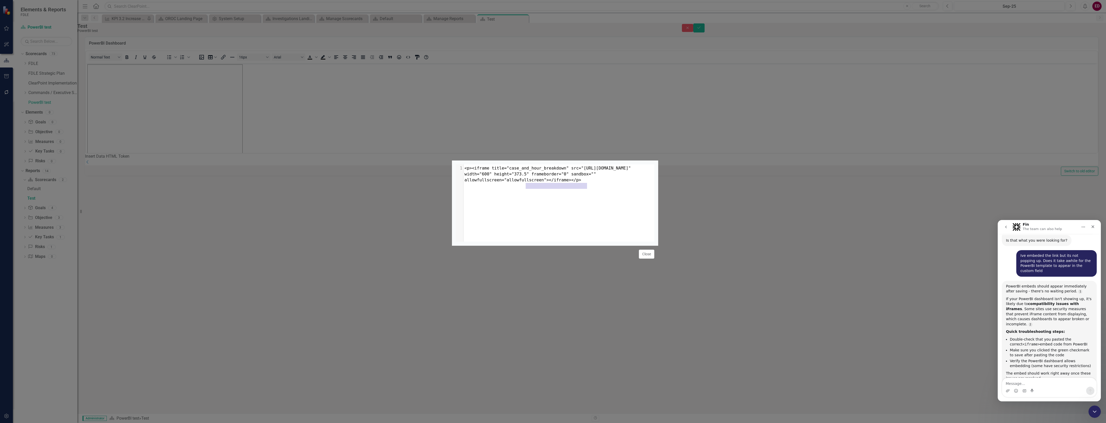
drag, startPoint x: 590, startPoint y: 110, endPoint x: 537, endPoint y: 108, distance: 53.9
click at [525, 166] on pre "<p><iframe title="case_and_hour_breakdown" src="[URL][DOMAIN_NAME]" width="600"…" at bounding box center [561, 175] width 195 height 18
type textarea "frameborder="0" sandbox="""
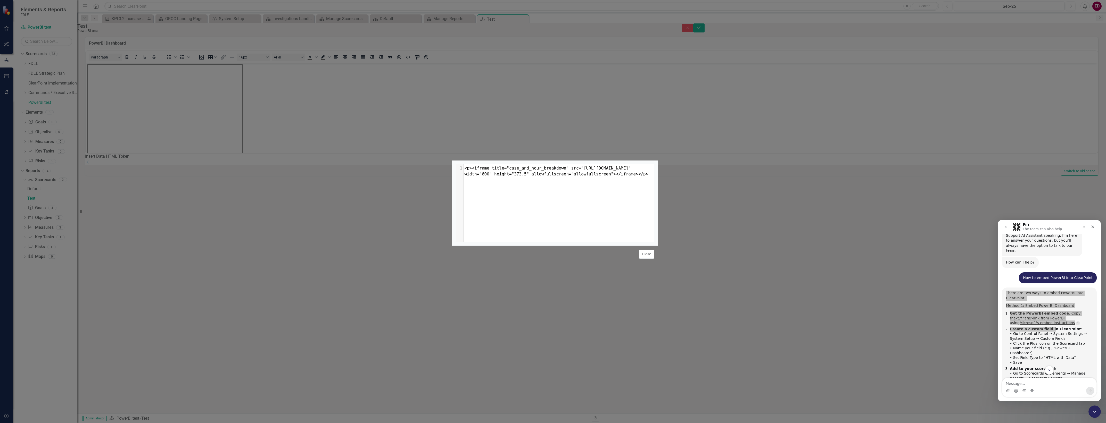
scroll to position [79, 0]
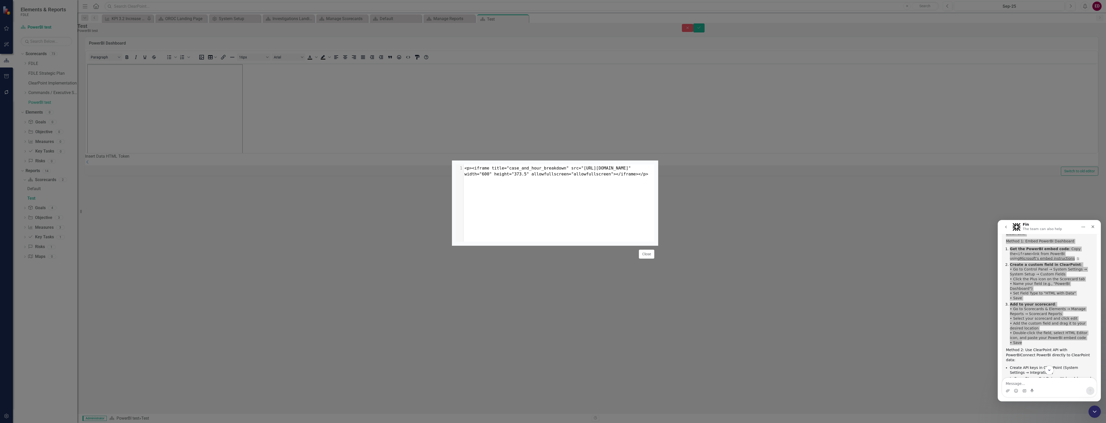
drag, startPoint x: 1007, startPoint y: 290, endPoint x: 1046, endPoint y: 334, distance: 59.0
click at [1046, 334] on div "There are two ways to embed PowerBI into ClearPoint: Method 1: Embed PowerBI Da…" at bounding box center [1049, 314] width 87 height 177
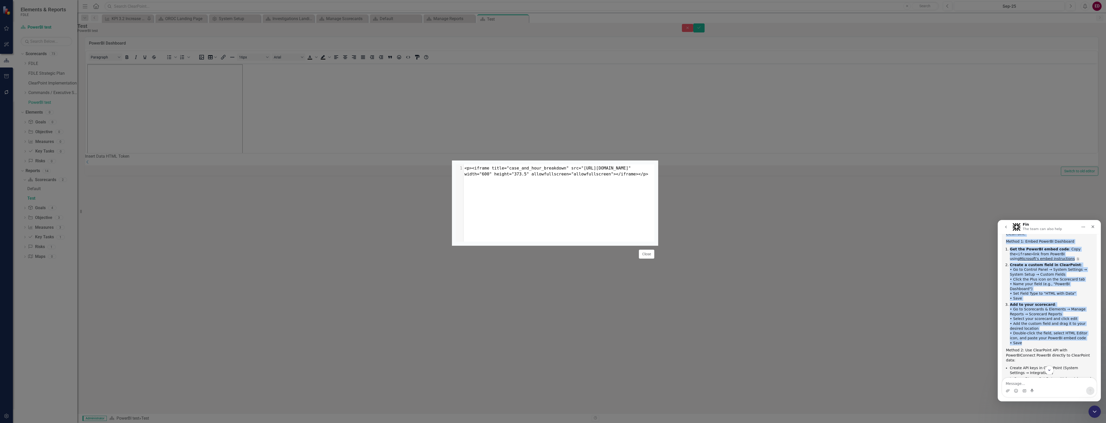
drag, startPoint x: 1046, startPoint y: 334, endPoint x: 1032, endPoint y: 312, distance: 26.6
copy div "There are two ways to embed PowerBI into ClearPoint: Method 1: Embed PowerBI Da…"
drag, startPoint x: 1033, startPoint y: 382, endPoint x: 1057, endPoint y: 382, distance: 24.0
click at [1033, 382] on textarea "Message…" at bounding box center [1049, 382] width 94 height 9
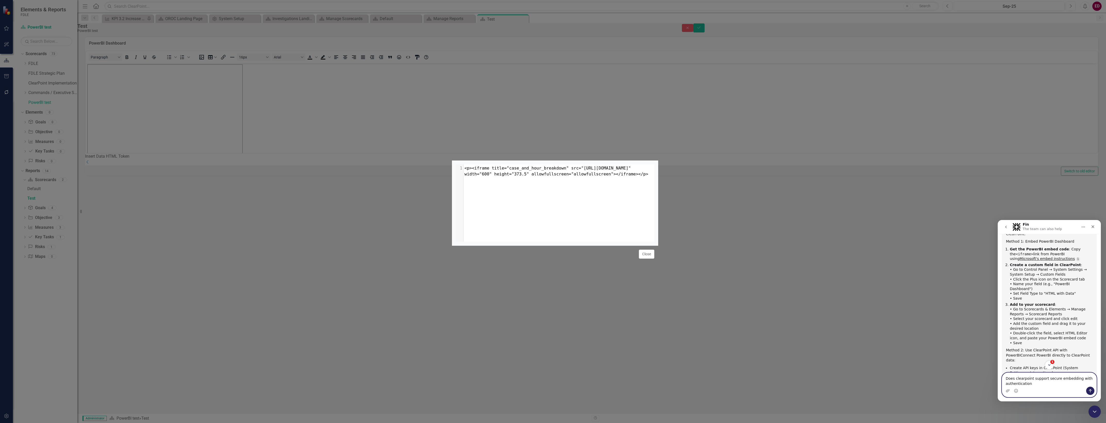
type textarea "Does clearpoint support secure embedding with authentication"
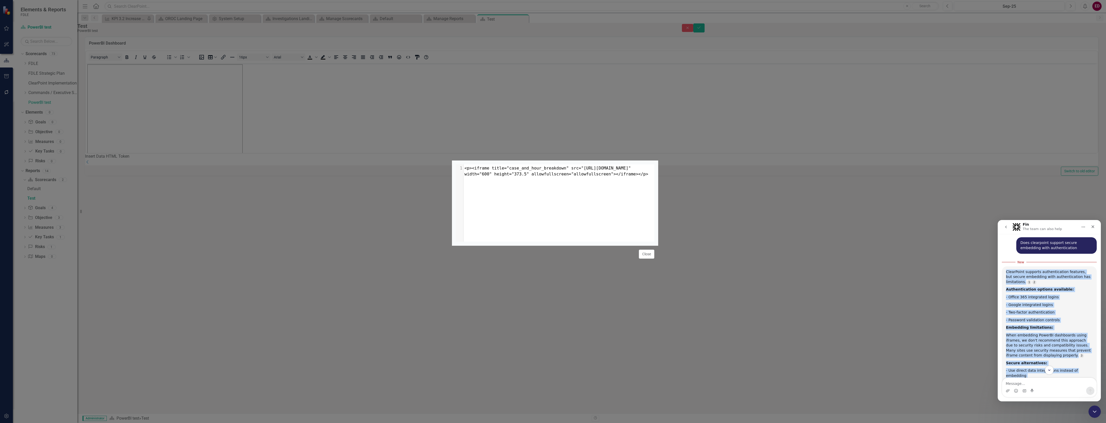
scroll to position [594, 0]
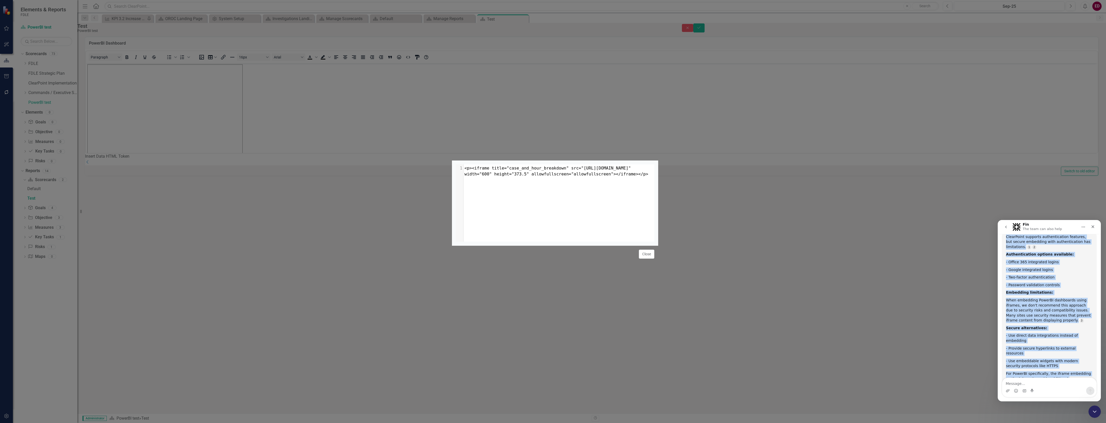
drag, startPoint x: 1007, startPoint y: 305, endPoint x: 1060, endPoint y: 352, distance: 70.3
click at [1060, 352] on div "ClearPoint supports authentication features, but secure embedding with authenti…" at bounding box center [1049, 315] width 95 height 167
drag, startPoint x: 1060, startPoint y: 352, endPoint x: 1035, endPoint y: 341, distance: 26.6
copy div "ClearPoint supports authentication features, but secure embedding with authenti…"
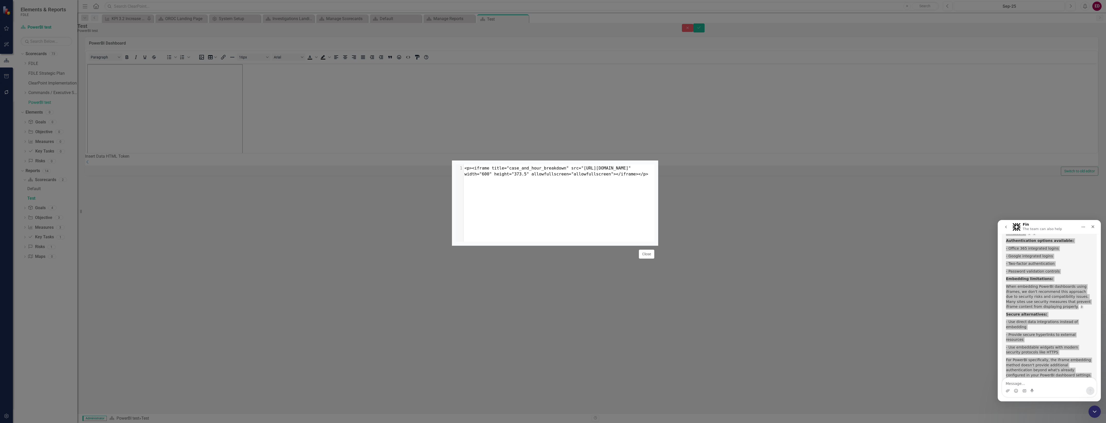
scroll to position [623, 0]
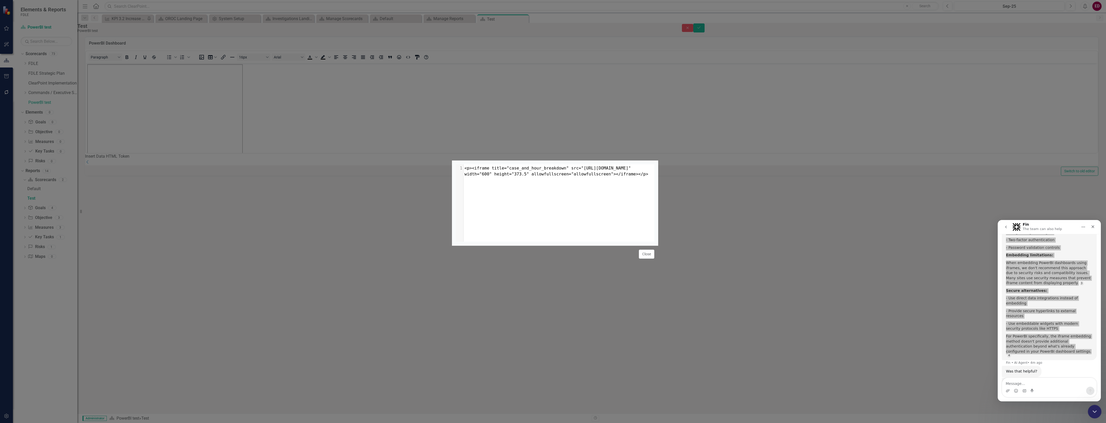
drag, startPoint x: 2192, startPoint y: 812, endPoint x: 1097, endPoint y: 410, distance: 1166.1
click at [1097, 410] on icon "Close Intercom Messenger" at bounding box center [1094, 411] width 6 height 6
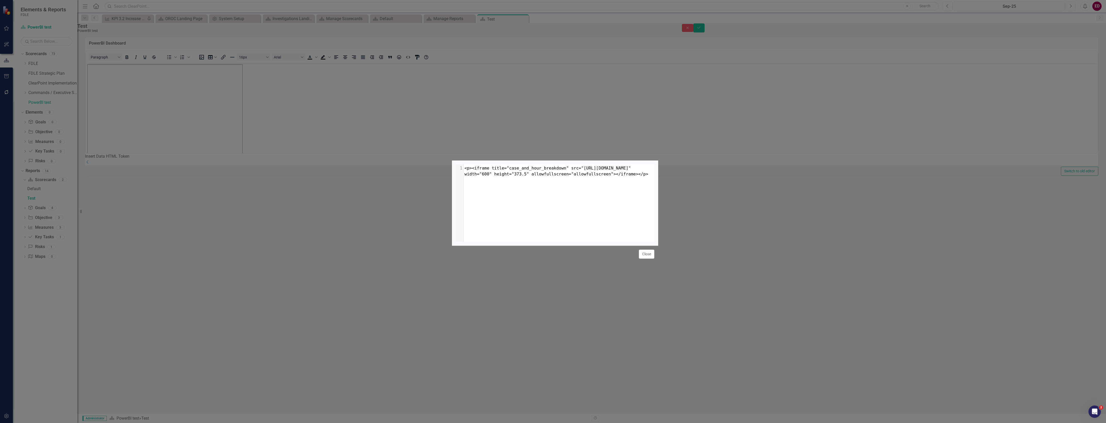
scroll to position [618, 0]
click at [645, 259] on button "Close" at bounding box center [646, 254] width 15 height 9
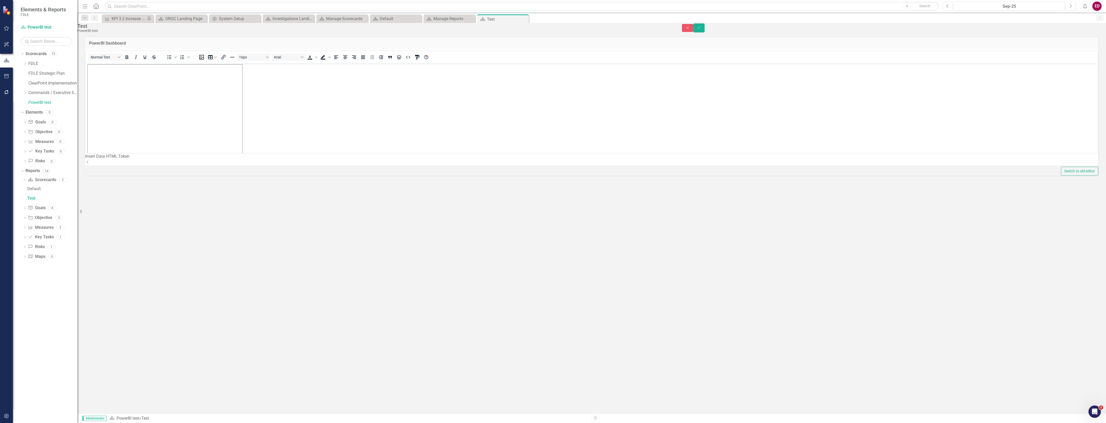
click at [228, 74] on span "Rich Text Area. Press ALT-0 for help." at bounding box center [165, 112] width 155 height 96
click at [690, 30] on icon "Close" at bounding box center [687, 28] width 5 height 4
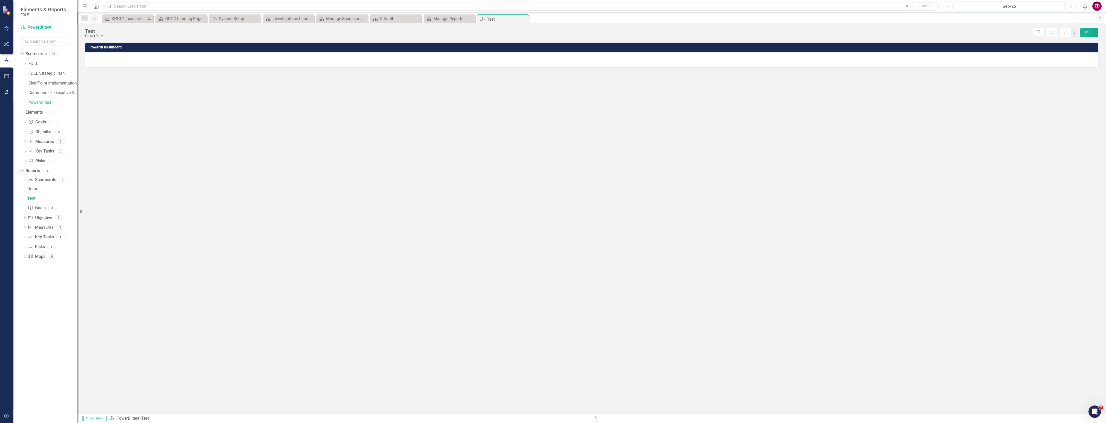
click at [101, 228] on div "PowerBI Dashboard" at bounding box center [591, 228] width 1029 height 372
